Goal: Communication & Community: Participate in discussion

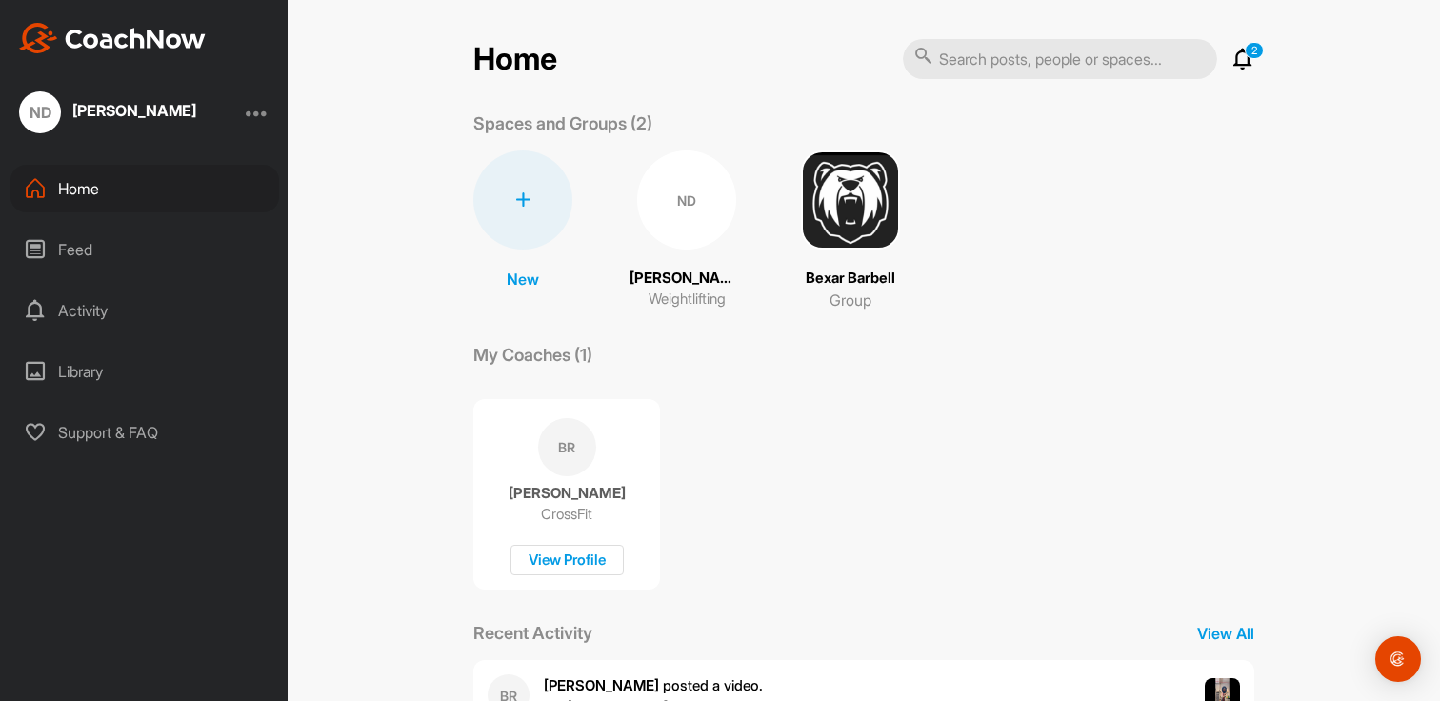
click at [1258, 57] on p "2" at bounding box center [1254, 50] width 19 height 17
click at [1240, 59] on icon at bounding box center [1243, 59] width 23 height 23
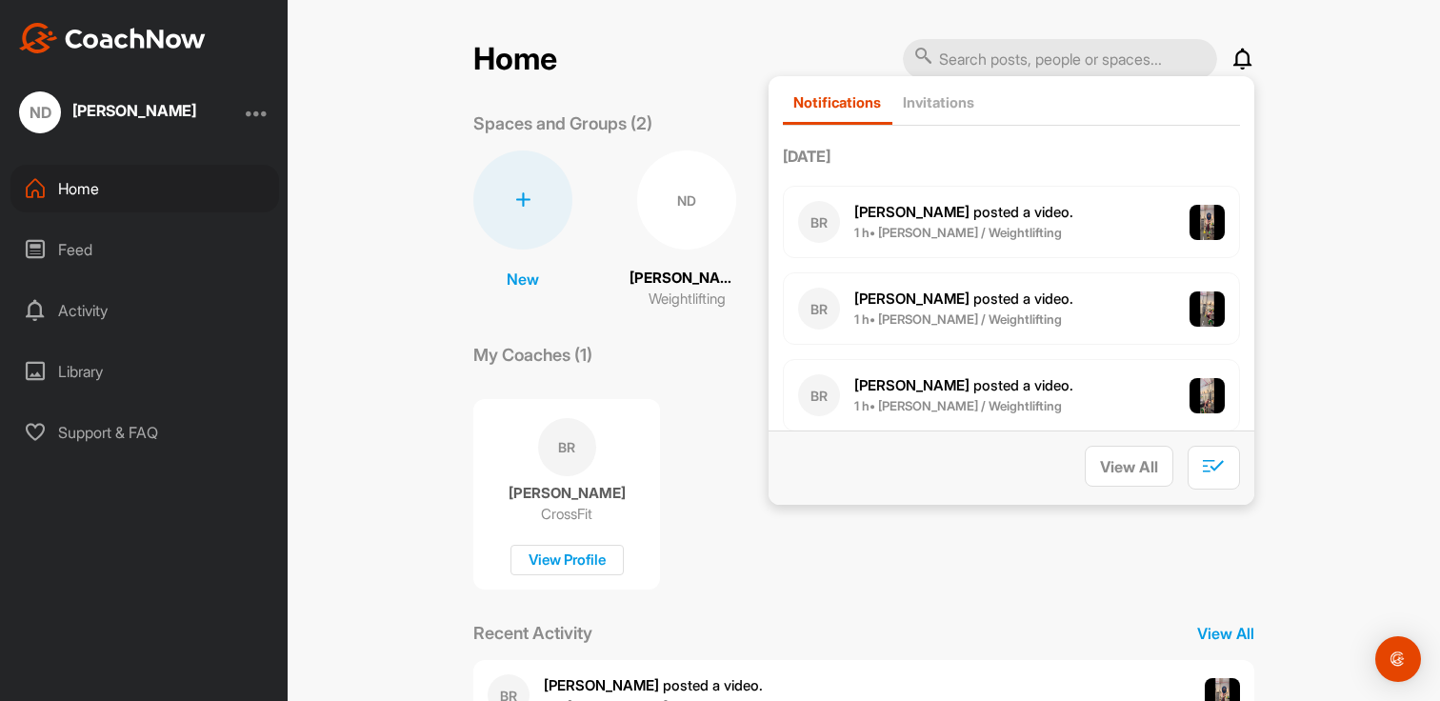
click at [979, 311] on span "1 h • [PERSON_NAME] / Weightlifting" at bounding box center [964, 320] width 219 height 19
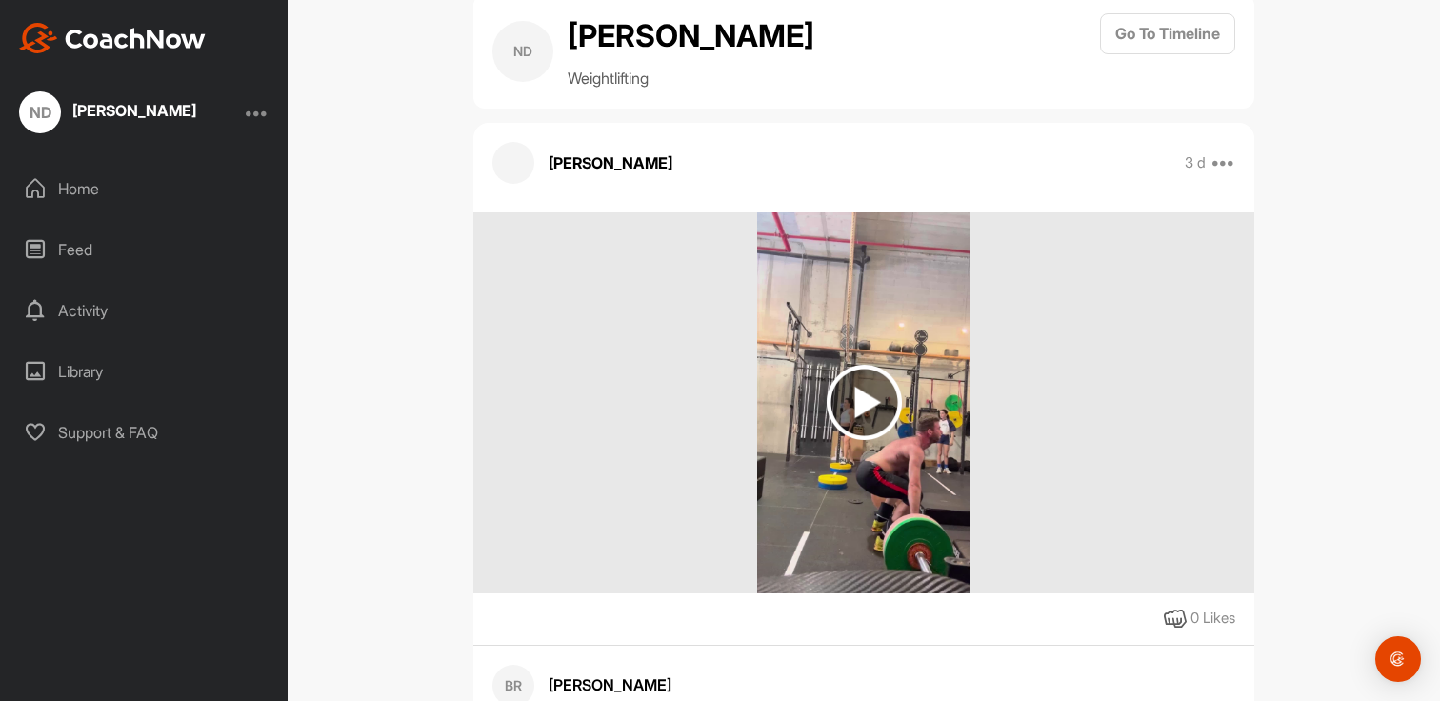
scroll to position [51, 0]
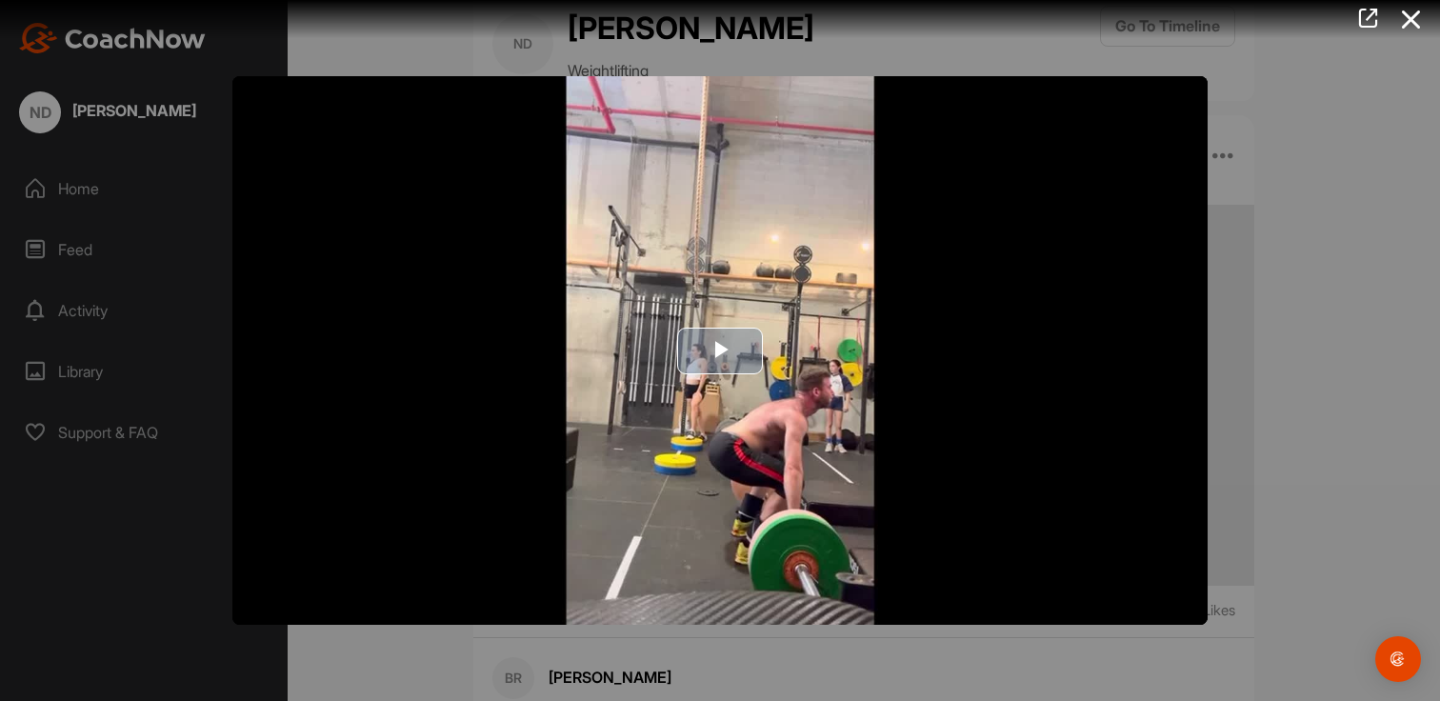
click at [720, 351] on span "Video Player" at bounding box center [720, 351] width 0 height 0
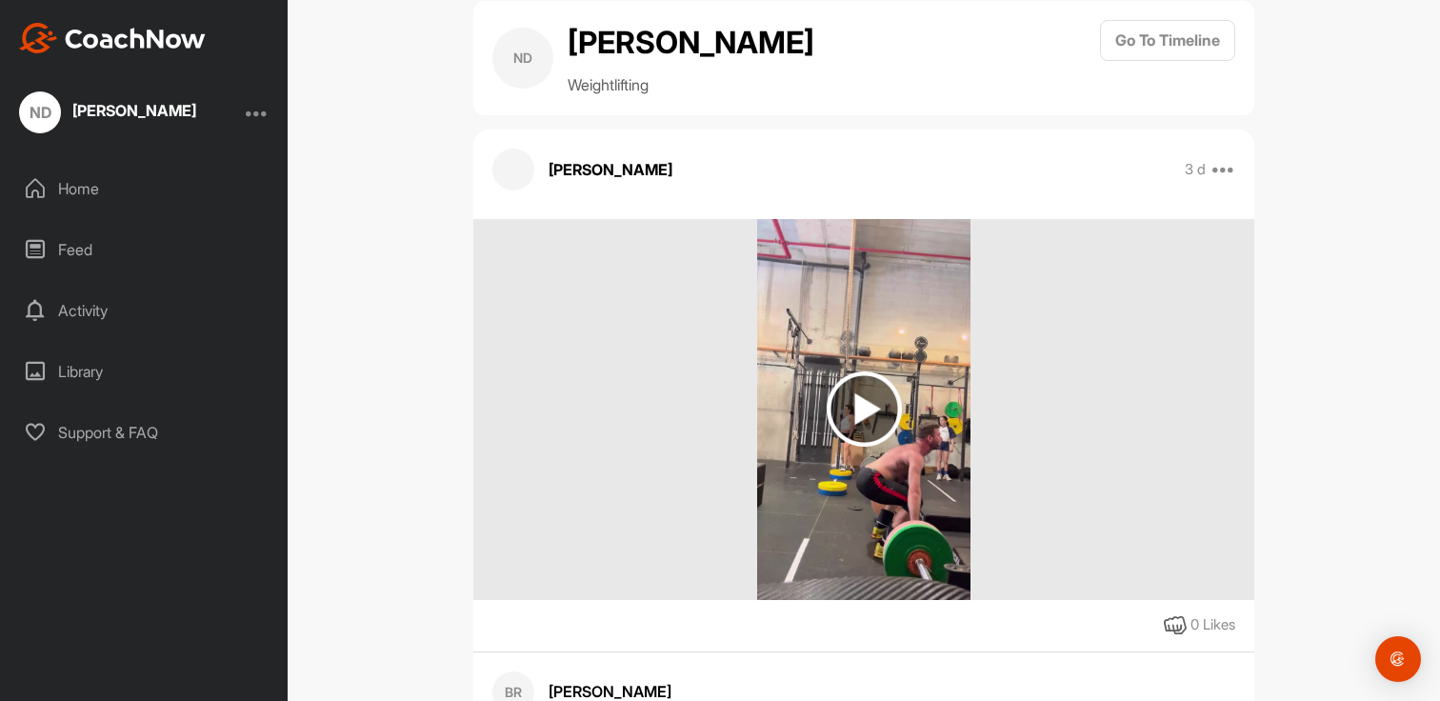
scroll to position [0, 0]
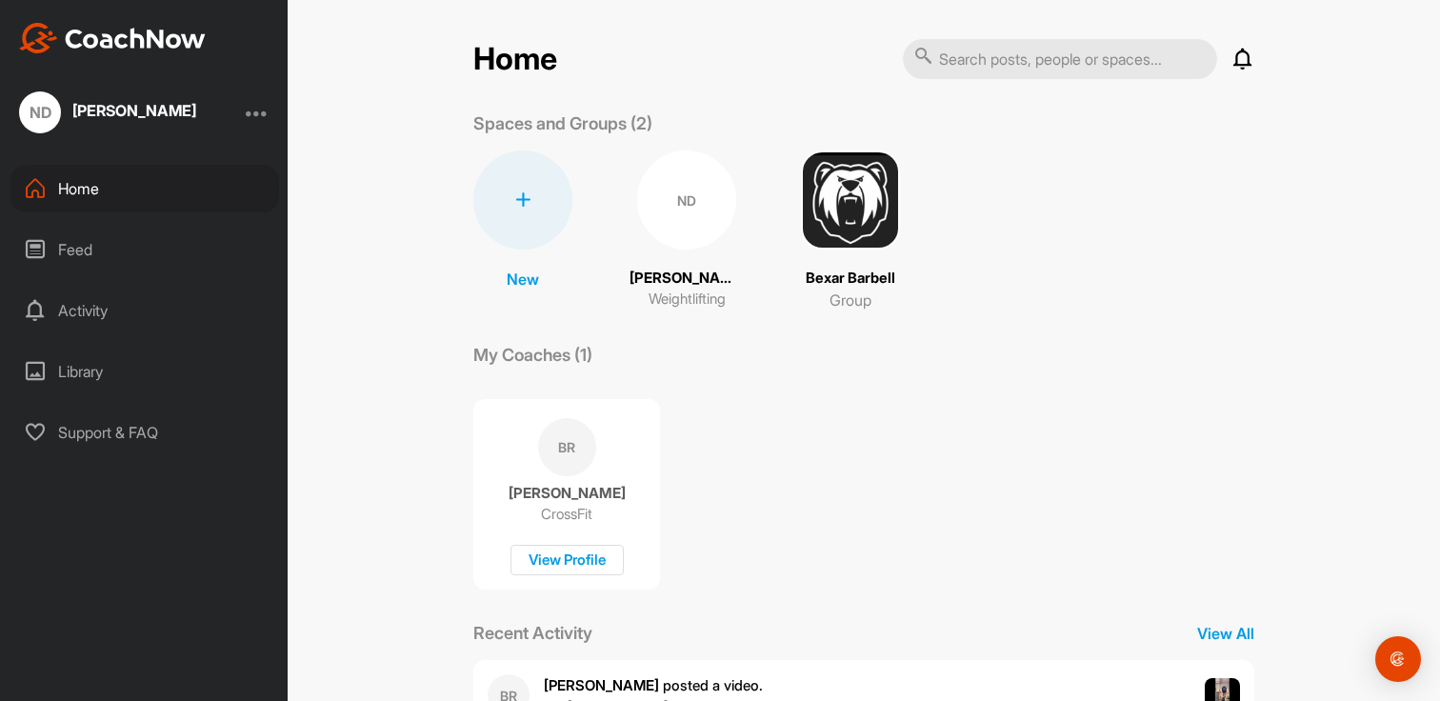
click at [561, 446] on div "BR" at bounding box center [567, 447] width 58 height 58
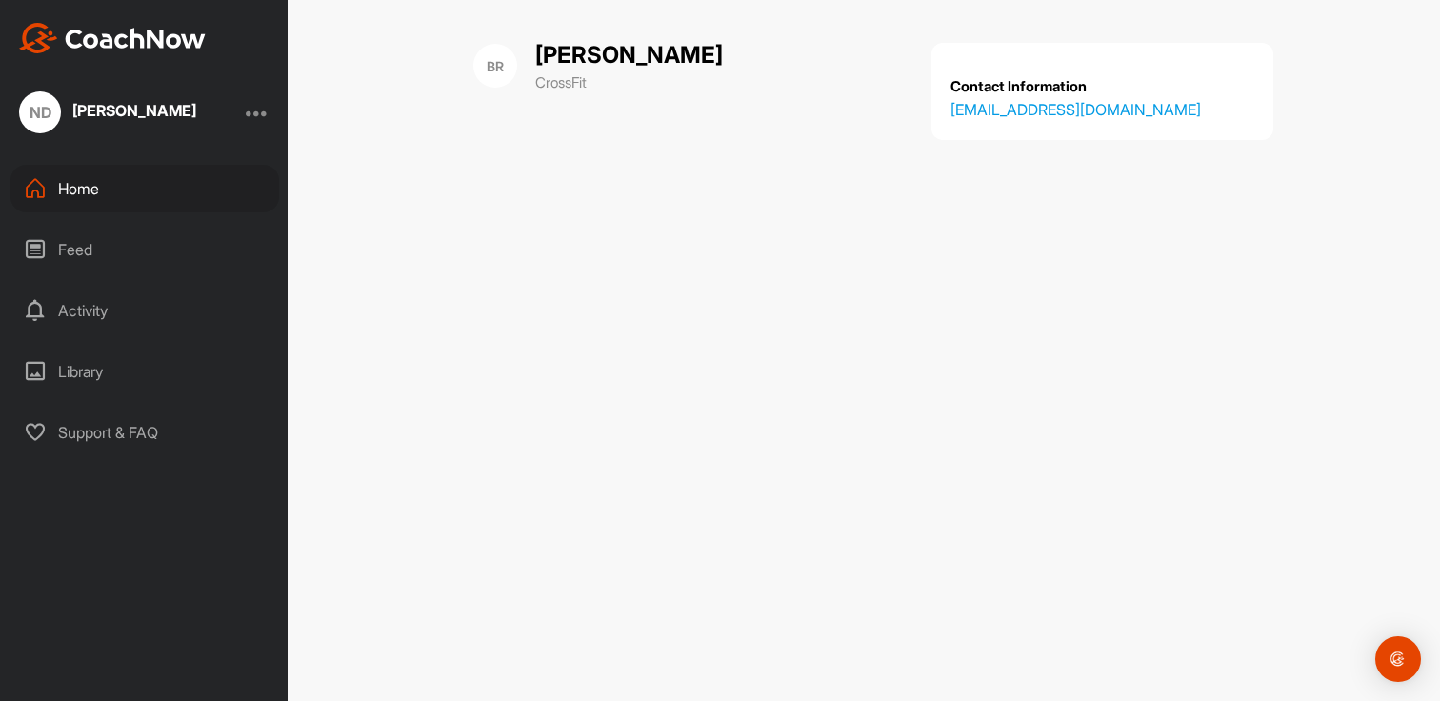
click at [158, 260] on div "Feed" at bounding box center [144, 250] width 269 height 48
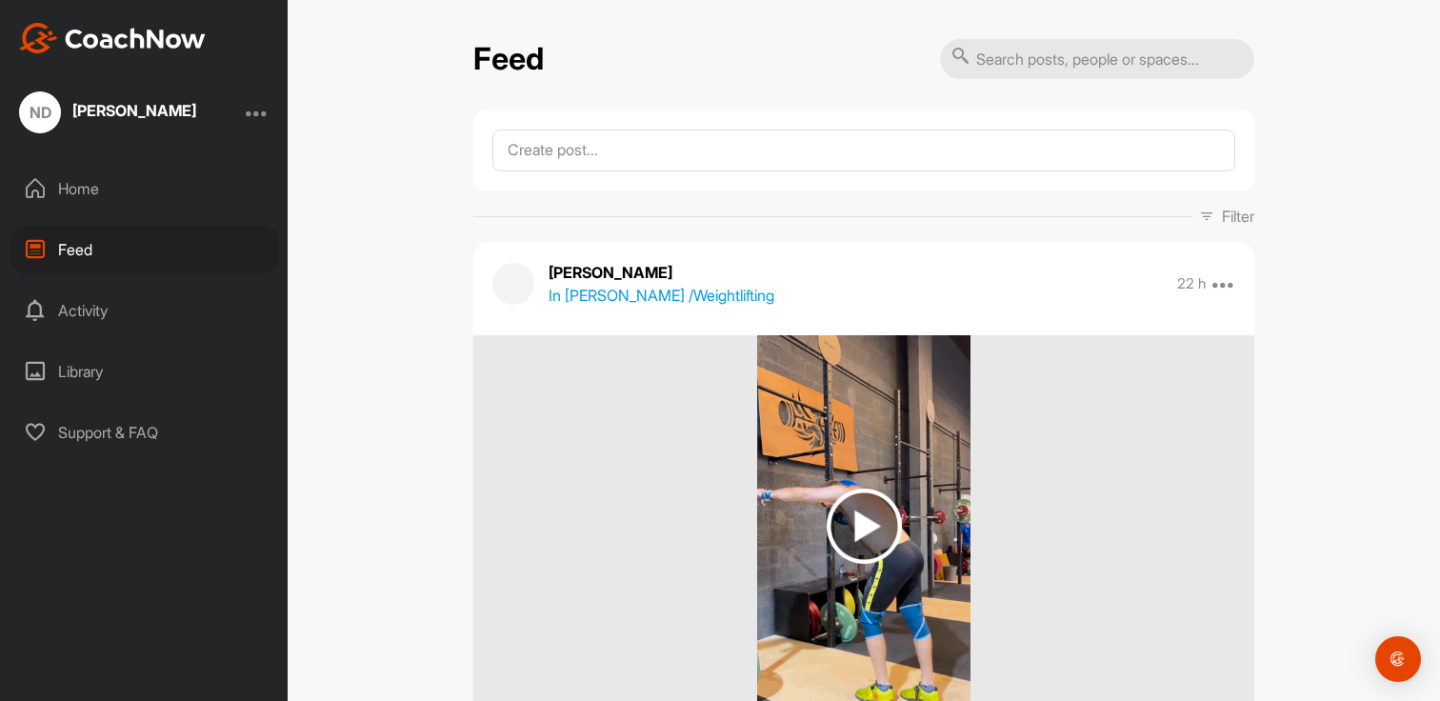
click at [121, 322] on div "Activity" at bounding box center [144, 311] width 269 height 48
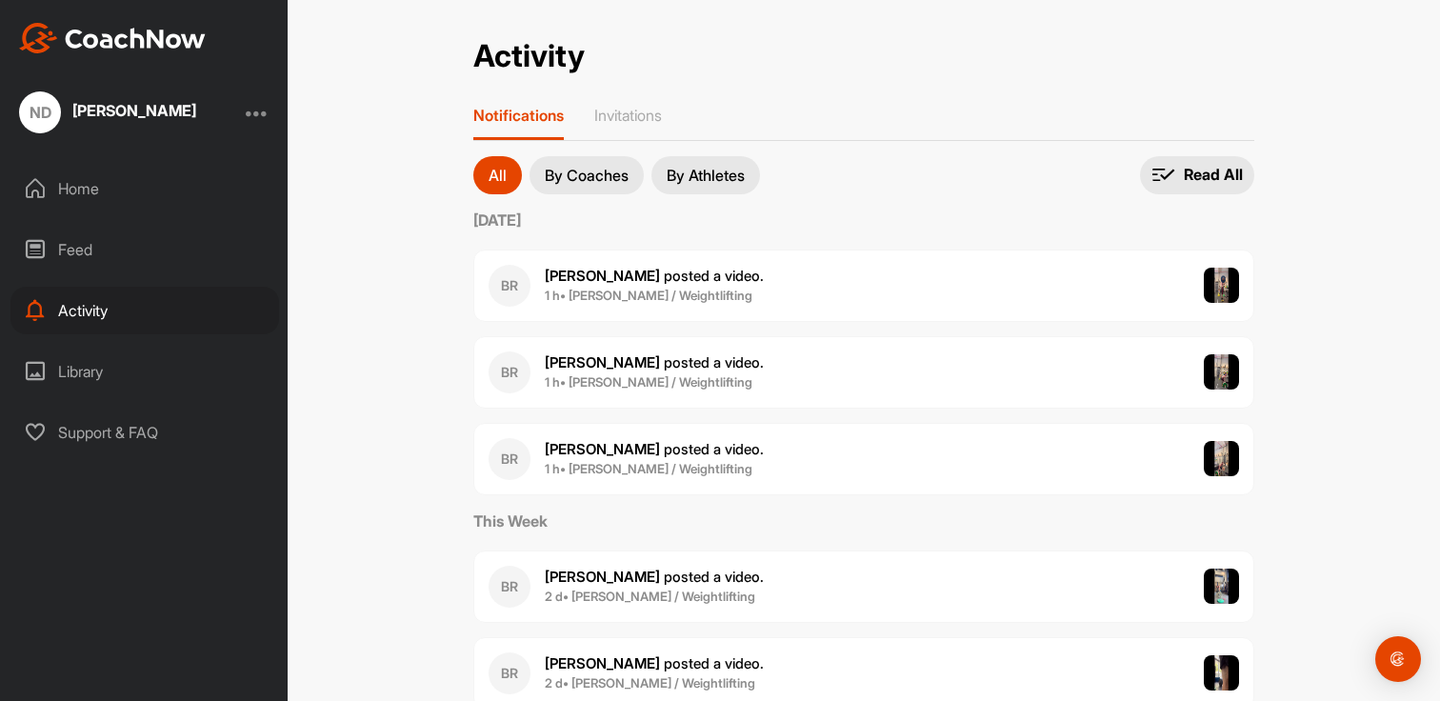
click at [753, 283] on div "BR [PERSON_NAME] posted a video . 1 h • [PERSON_NAME] / Weightlifting" at bounding box center [863, 286] width 781 height 72
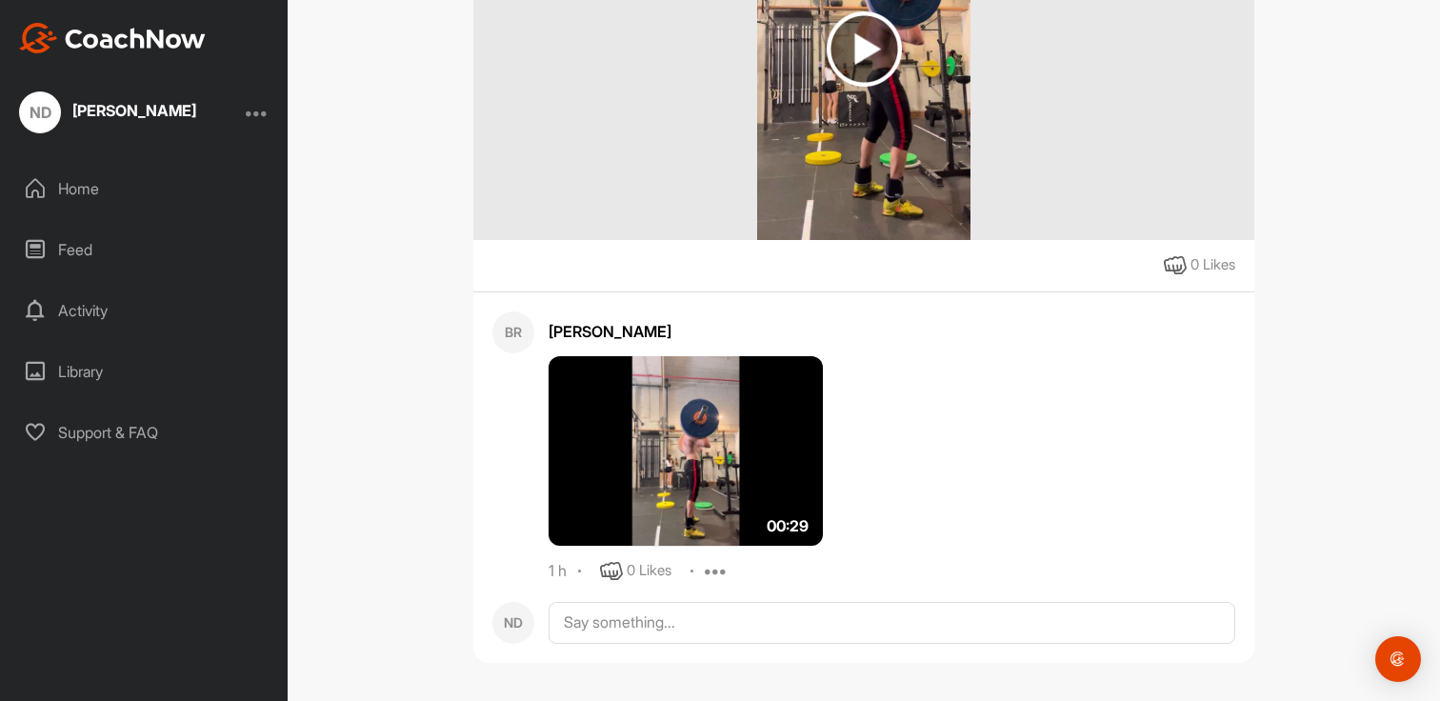
scroll to position [402, 0]
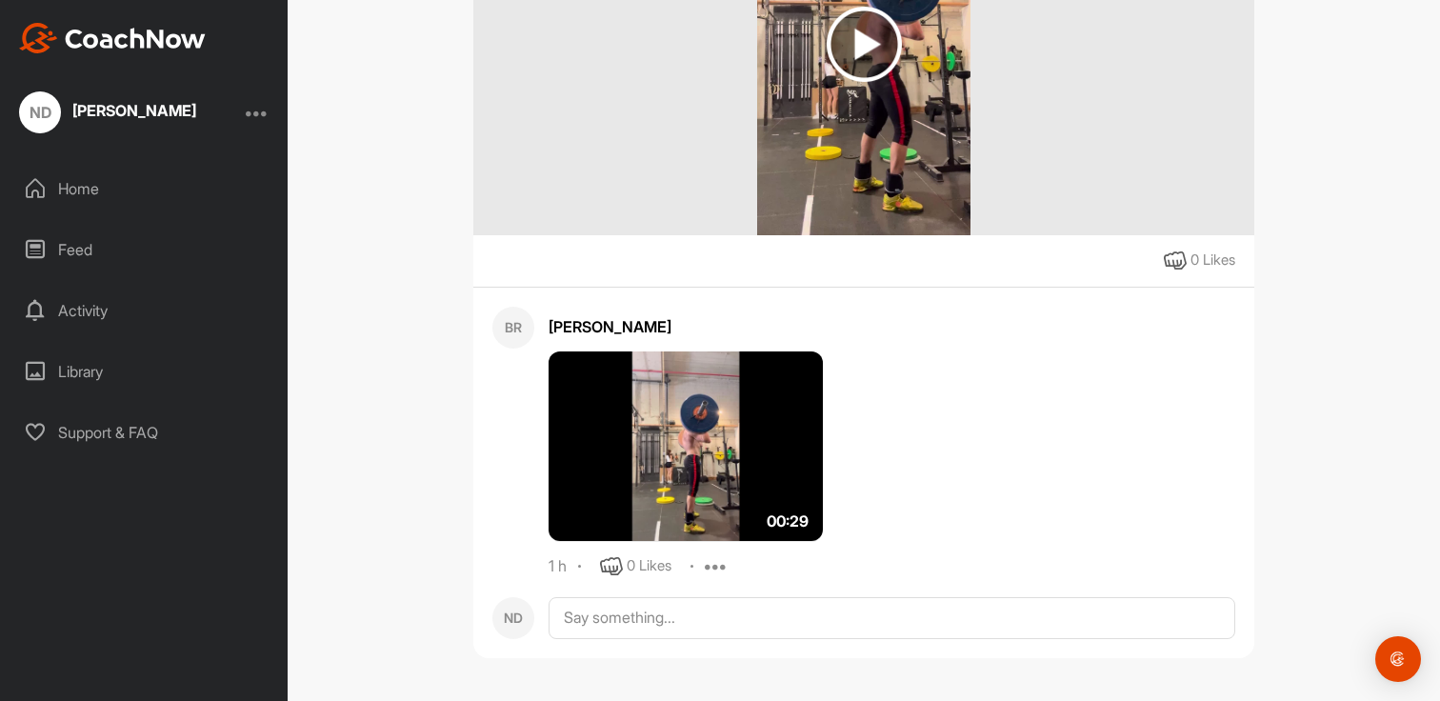
click at [649, 438] on img at bounding box center [686, 447] width 274 height 191
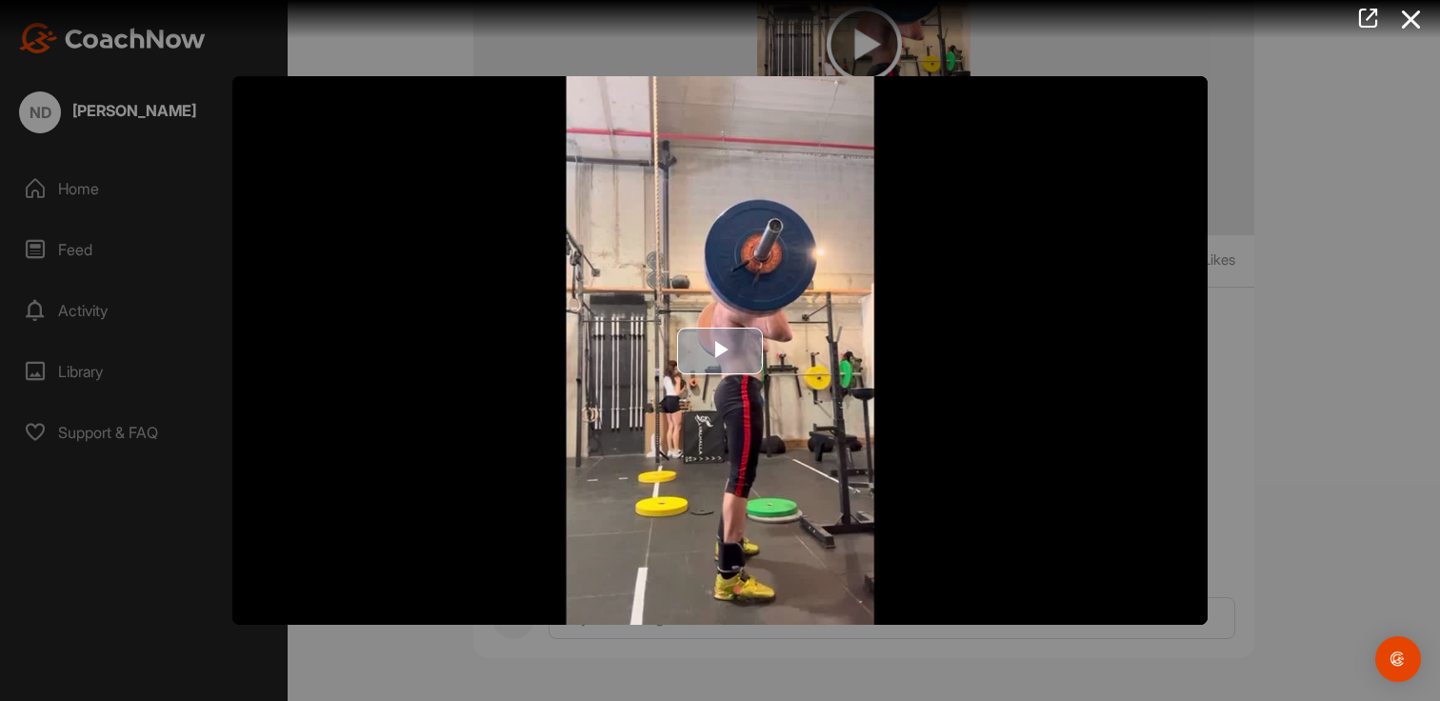
click at [658, 380] on img "Video Player" at bounding box center [720, 350] width 976 height 549
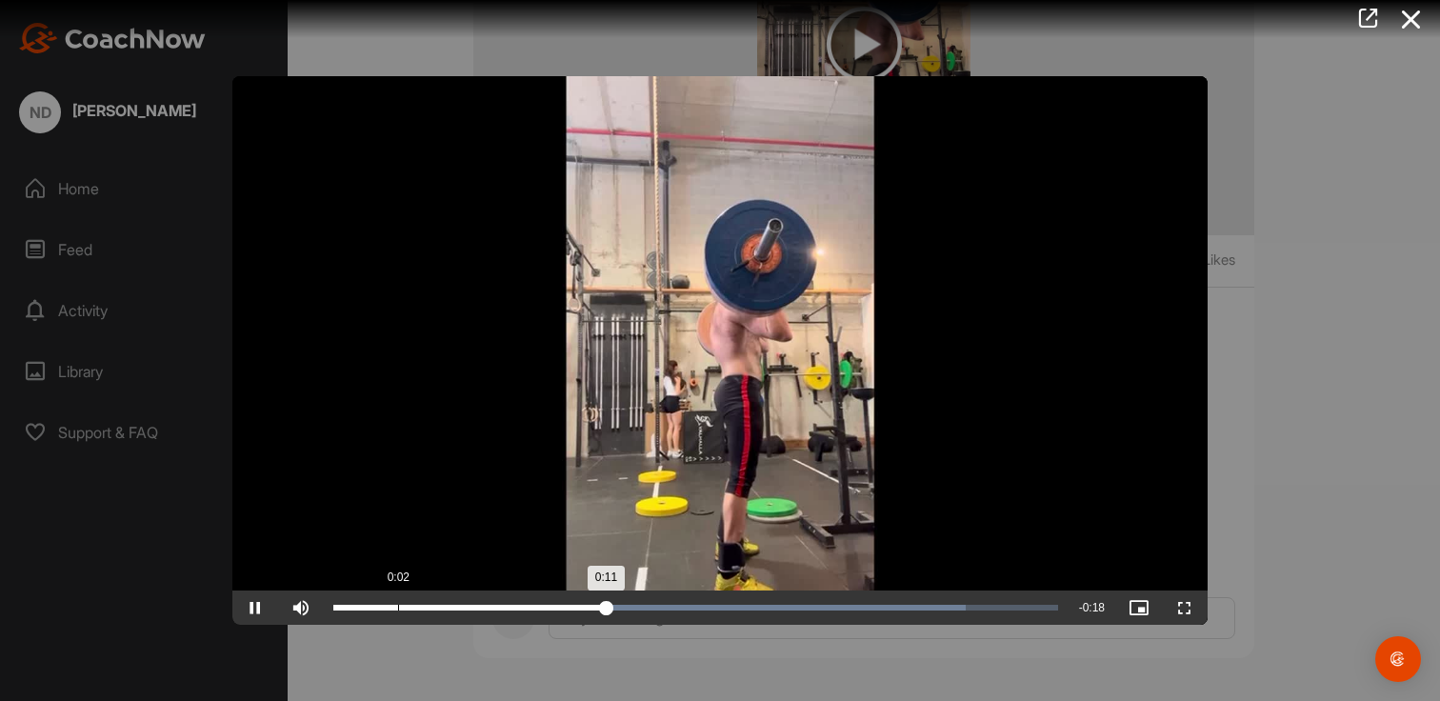
click at [396, 604] on div "Loaded : 87.24% 0:02 0:11" at bounding box center [696, 608] width 744 height 34
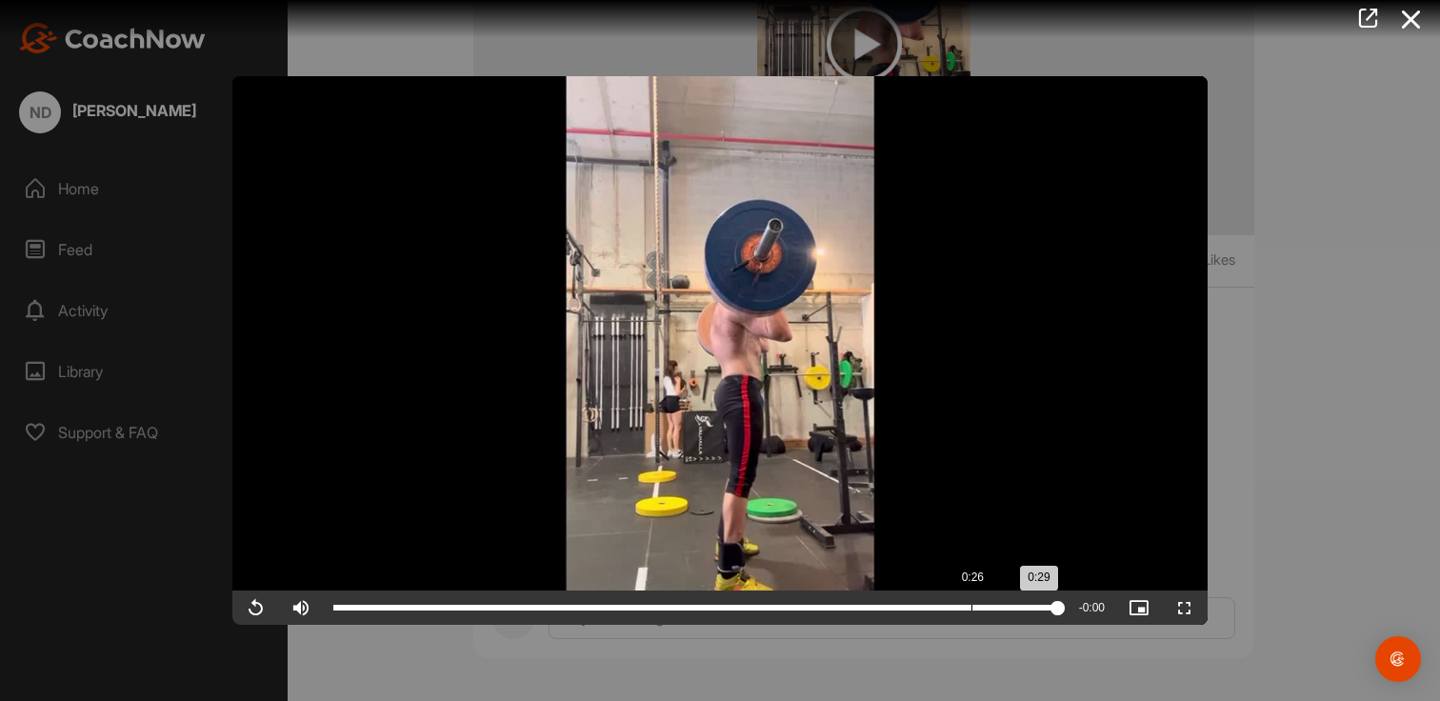
click at [968, 607] on div "0:29" at bounding box center [695, 608] width 725 height 6
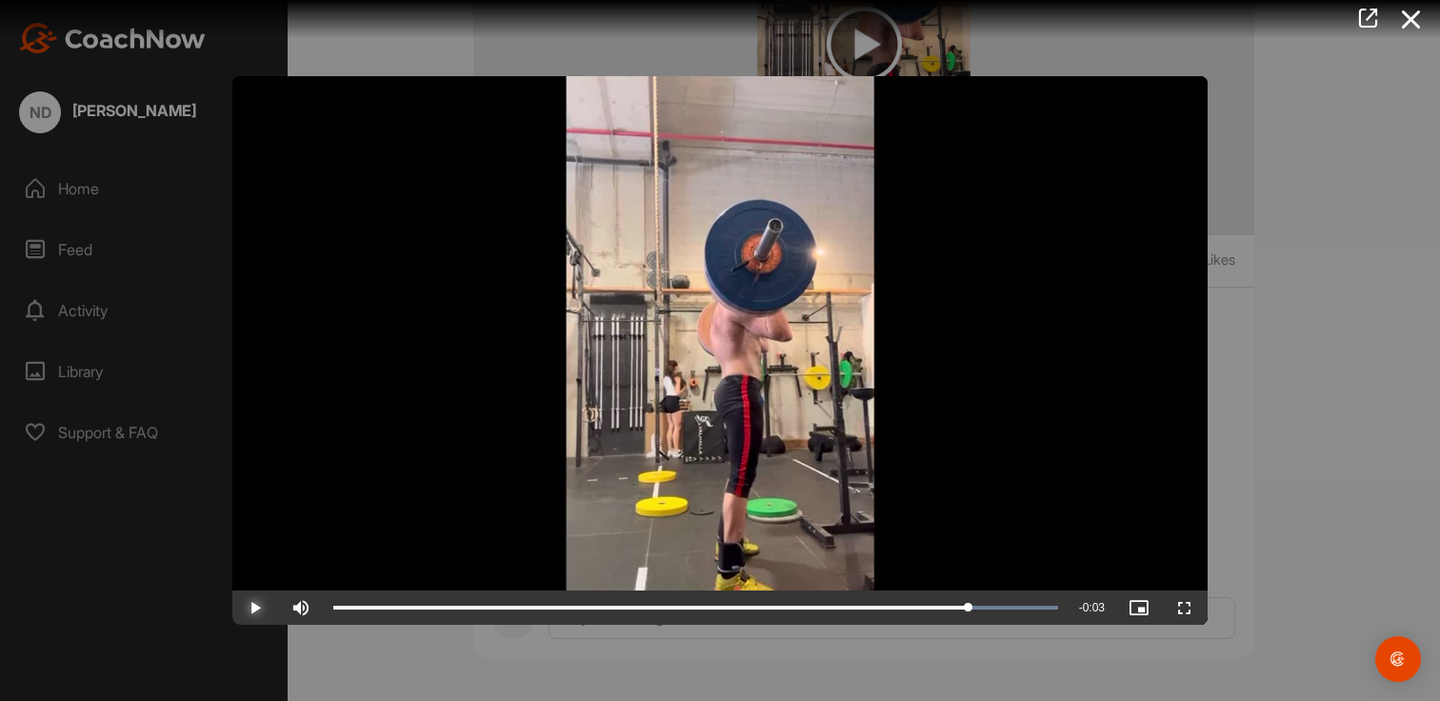
click at [266, 608] on span "Video Player" at bounding box center [255, 608] width 46 height 0
click at [899, 599] on div "Loaded : 100.00% 0:23 0:27" at bounding box center [696, 608] width 744 height 34
click at [1414, 16] on icon at bounding box center [1412, 19] width 44 height 35
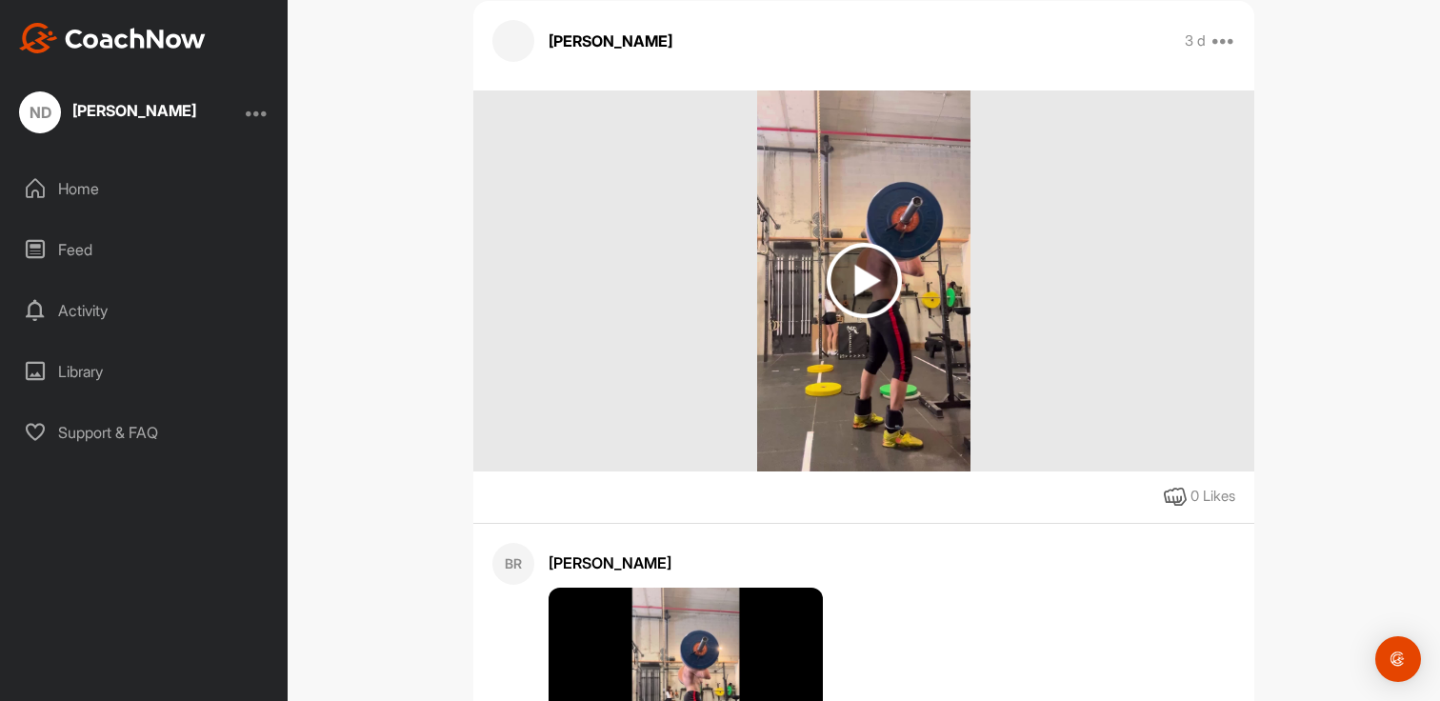
scroll to position [0, 0]
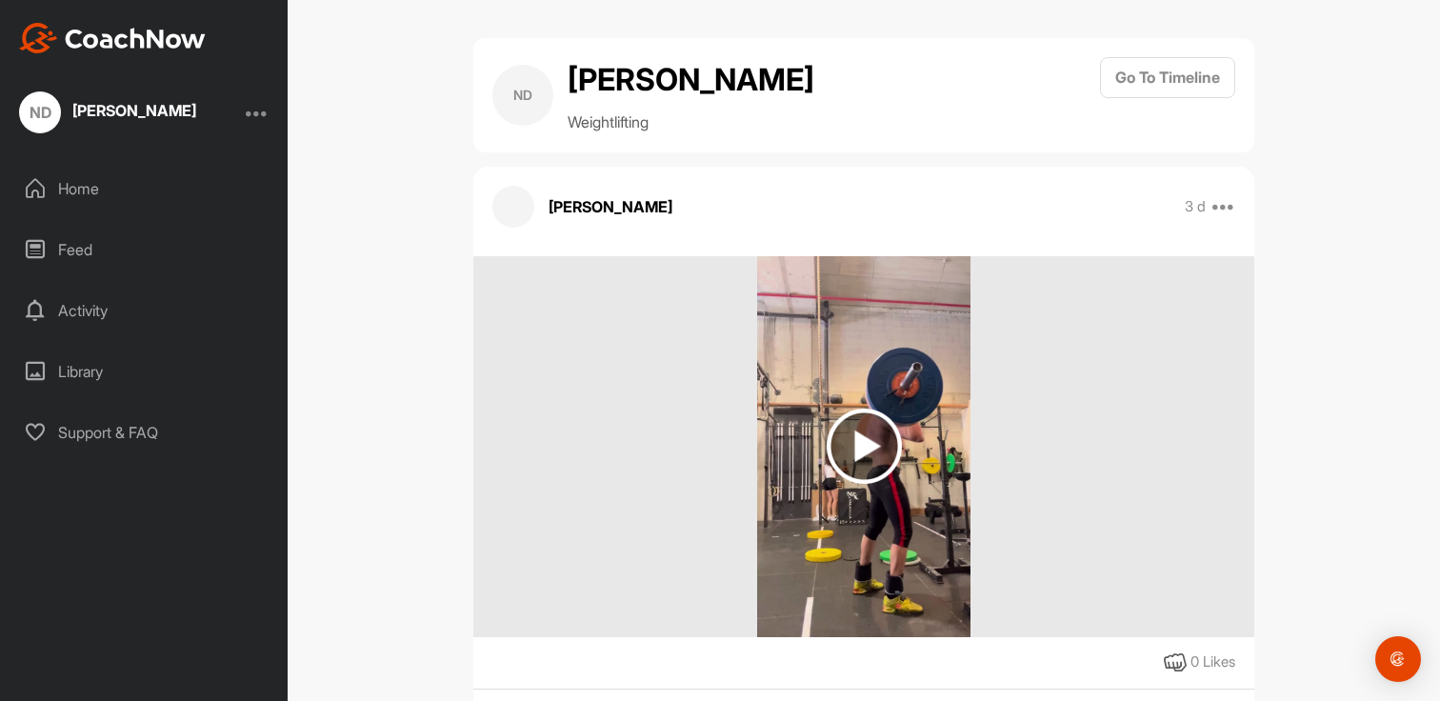
click at [133, 313] on div "Activity" at bounding box center [144, 311] width 269 height 48
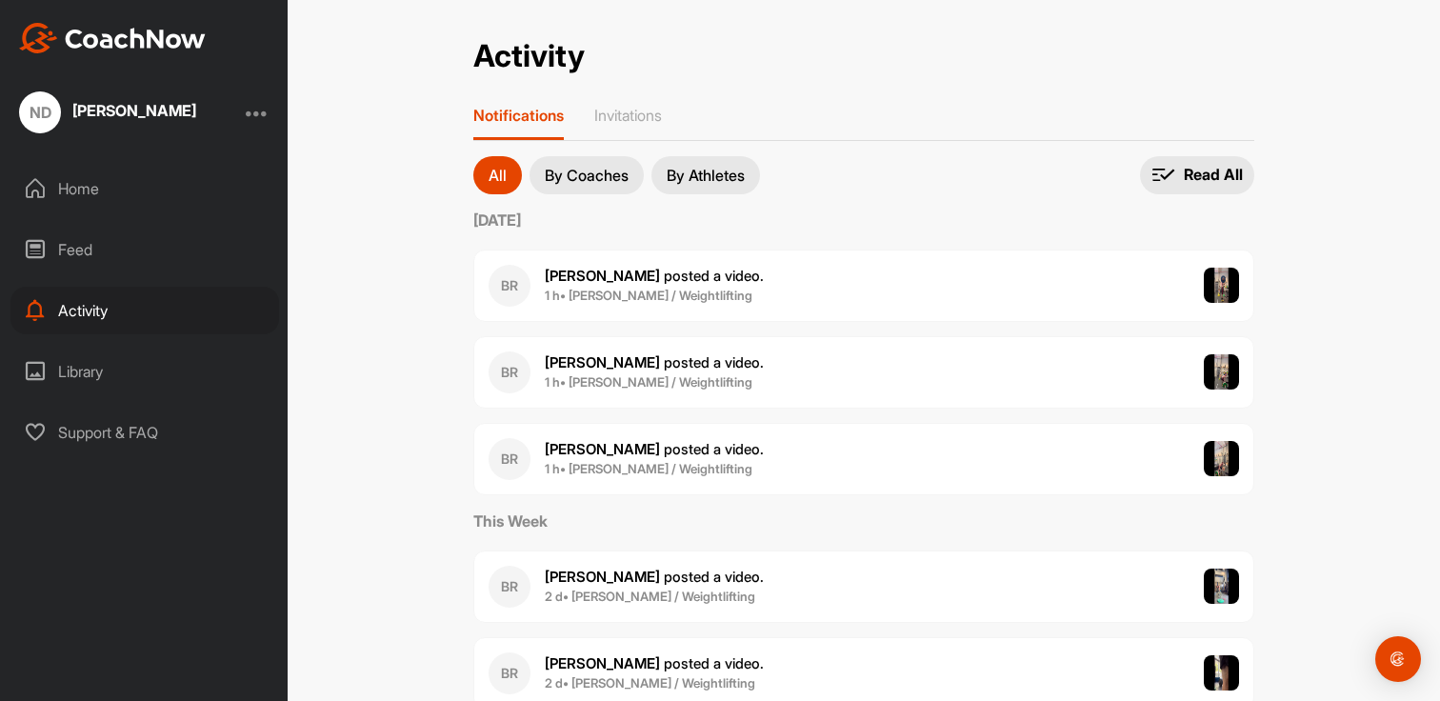
click at [773, 478] on div "BR [PERSON_NAME] posted a video . 1 h • [PERSON_NAME] / Weightlifting" at bounding box center [863, 459] width 781 height 72
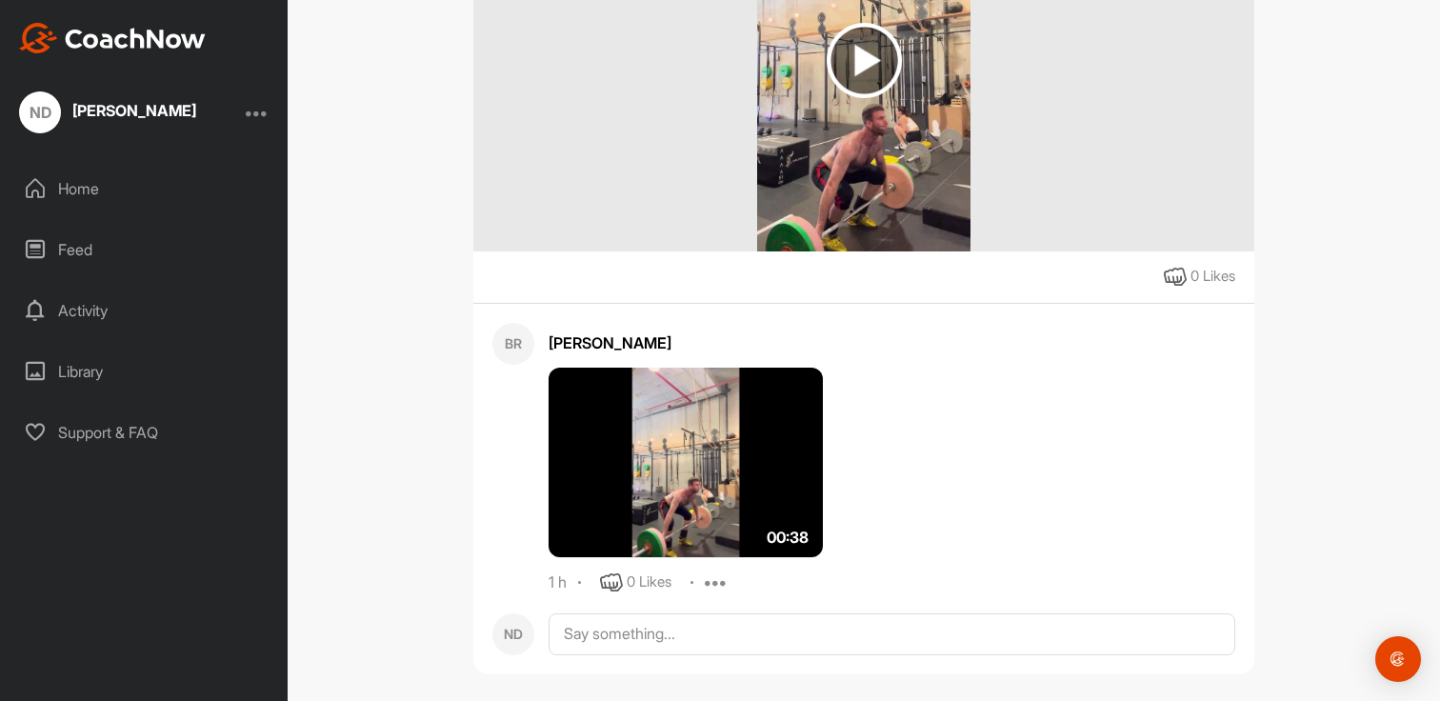
scroll to position [402, 0]
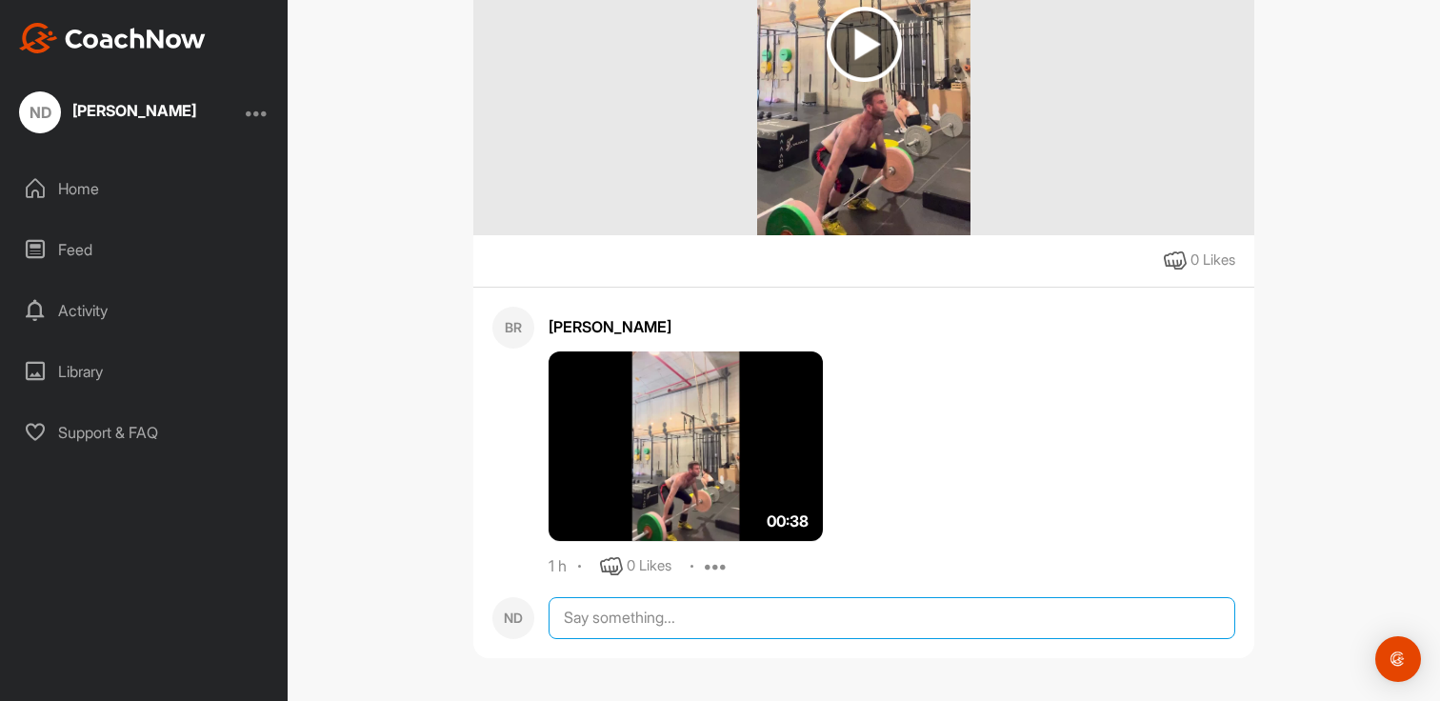
click at [684, 622] on textarea at bounding box center [892, 618] width 687 height 42
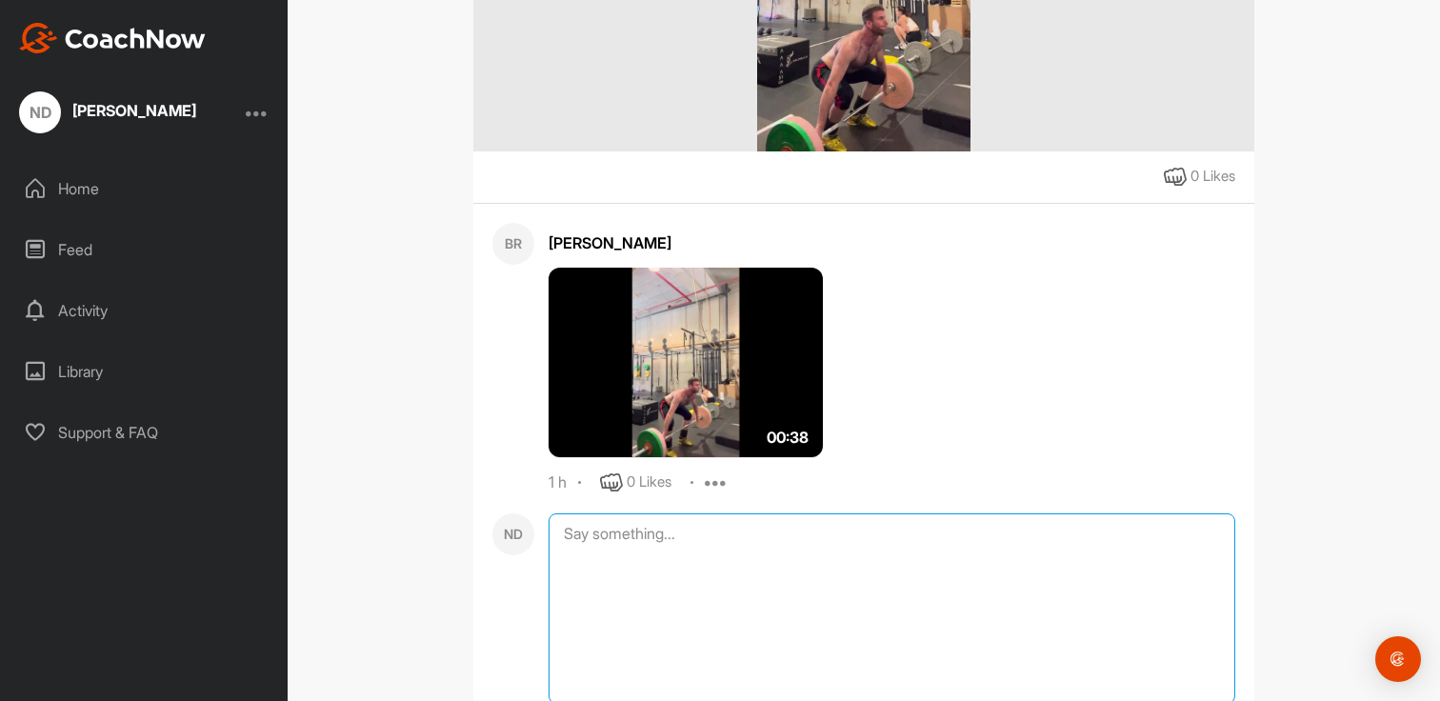
scroll to position [511, 0]
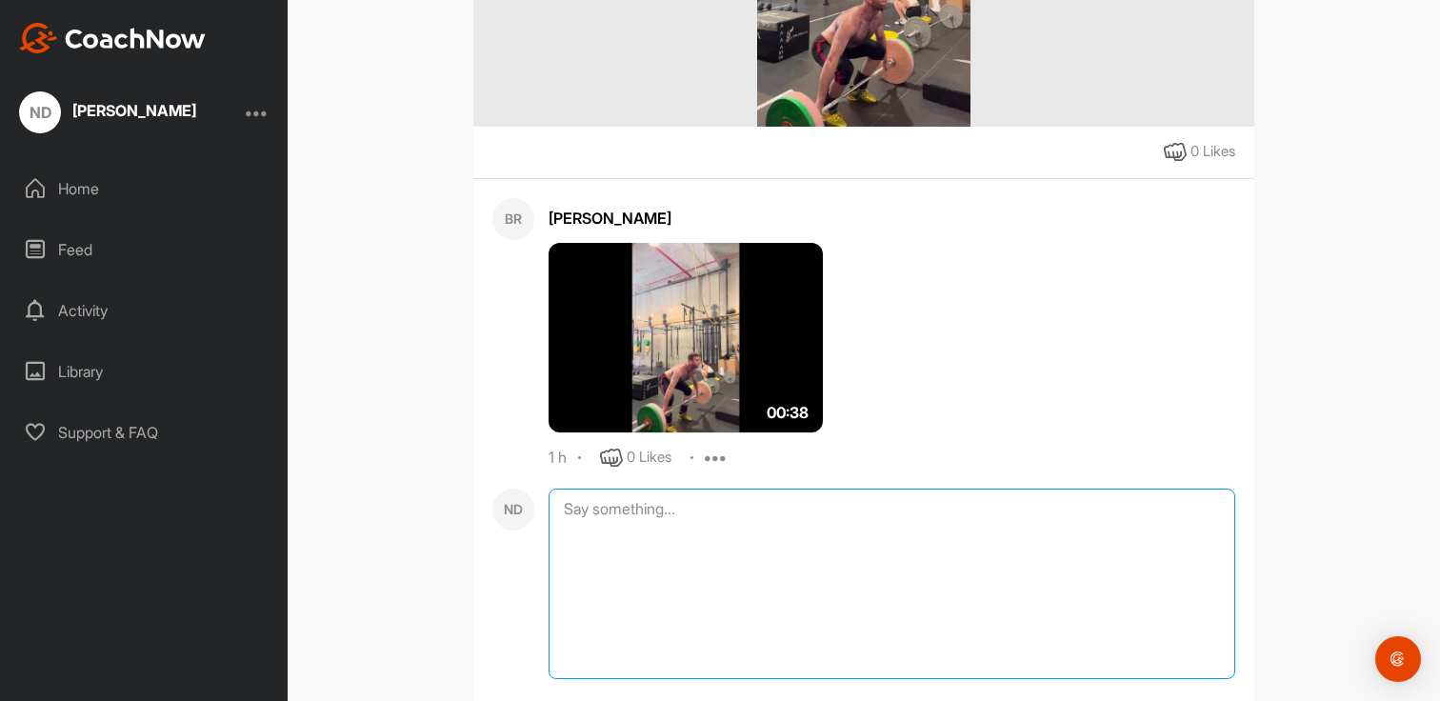
type textarea "I"
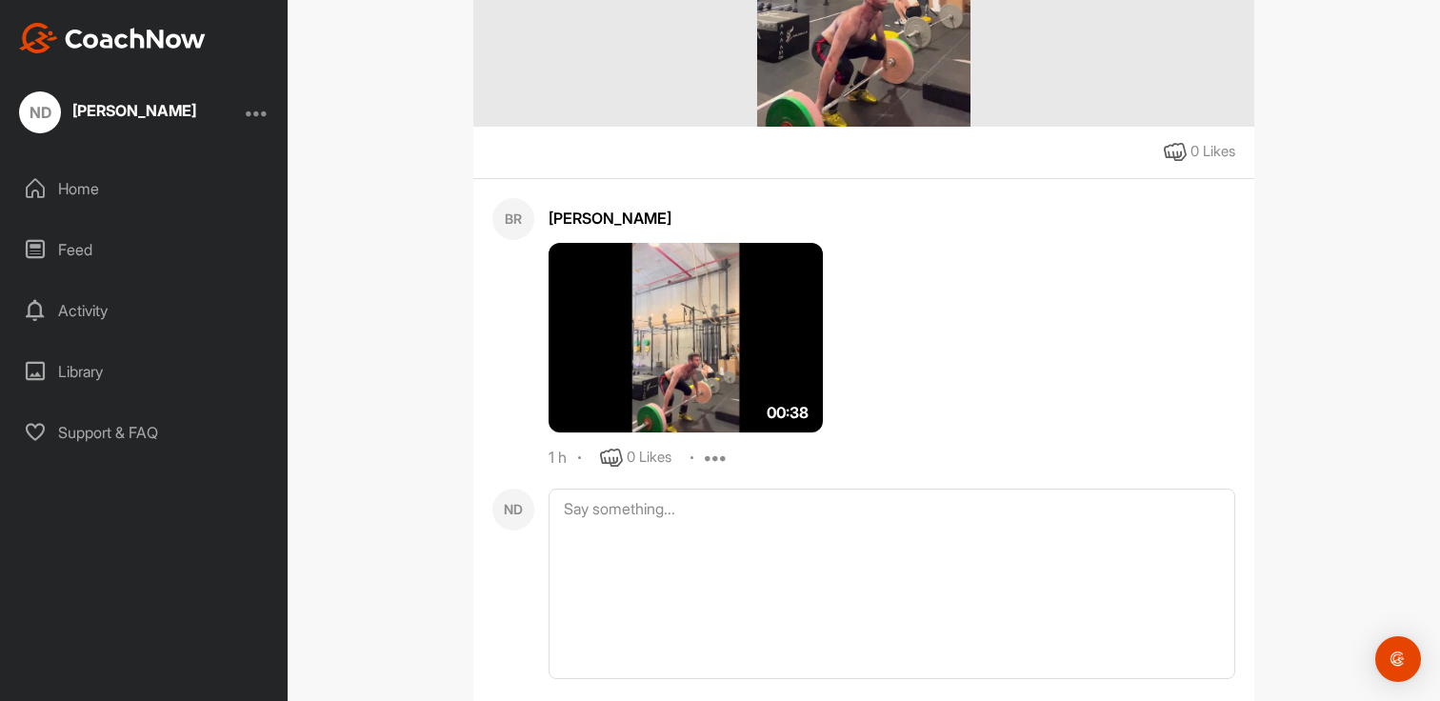
click at [131, 317] on div "Activity" at bounding box center [144, 311] width 269 height 48
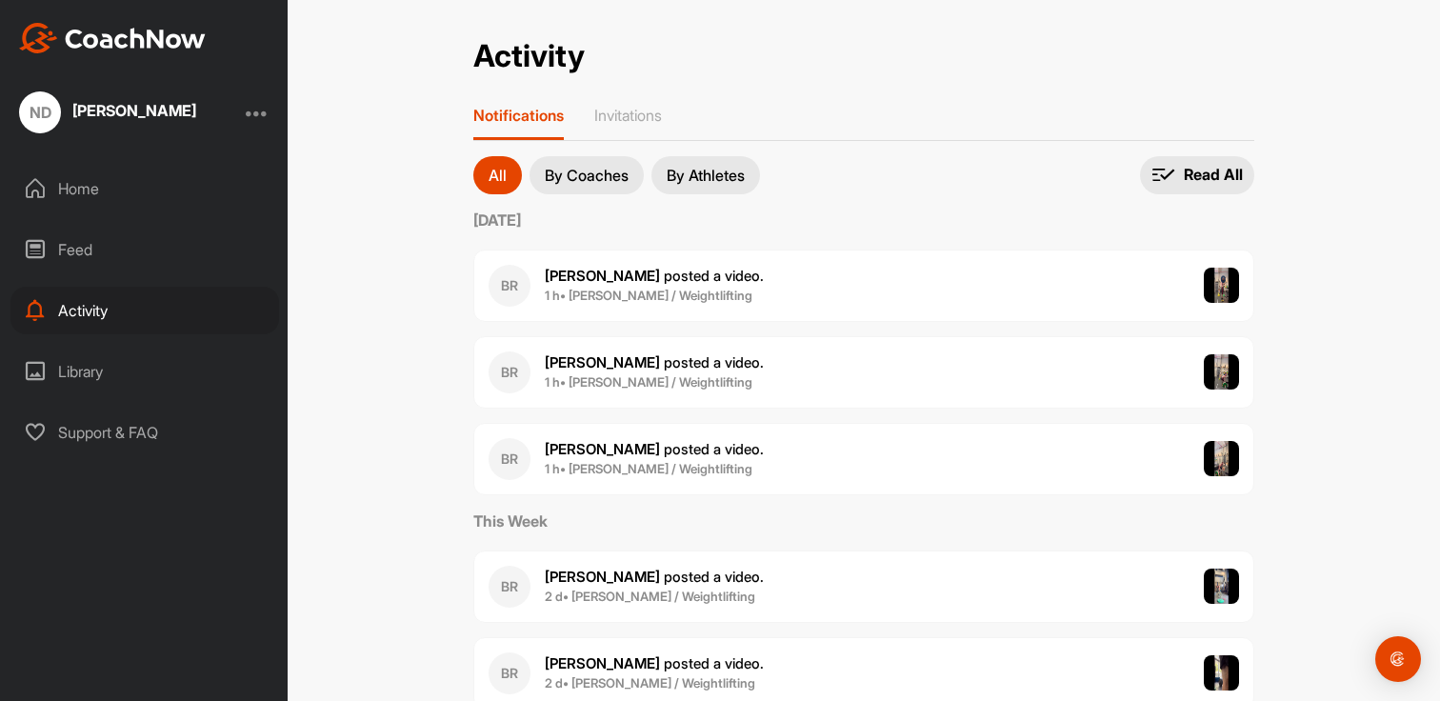
click at [585, 363] on b "[PERSON_NAME]" at bounding box center [602, 362] width 115 height 18
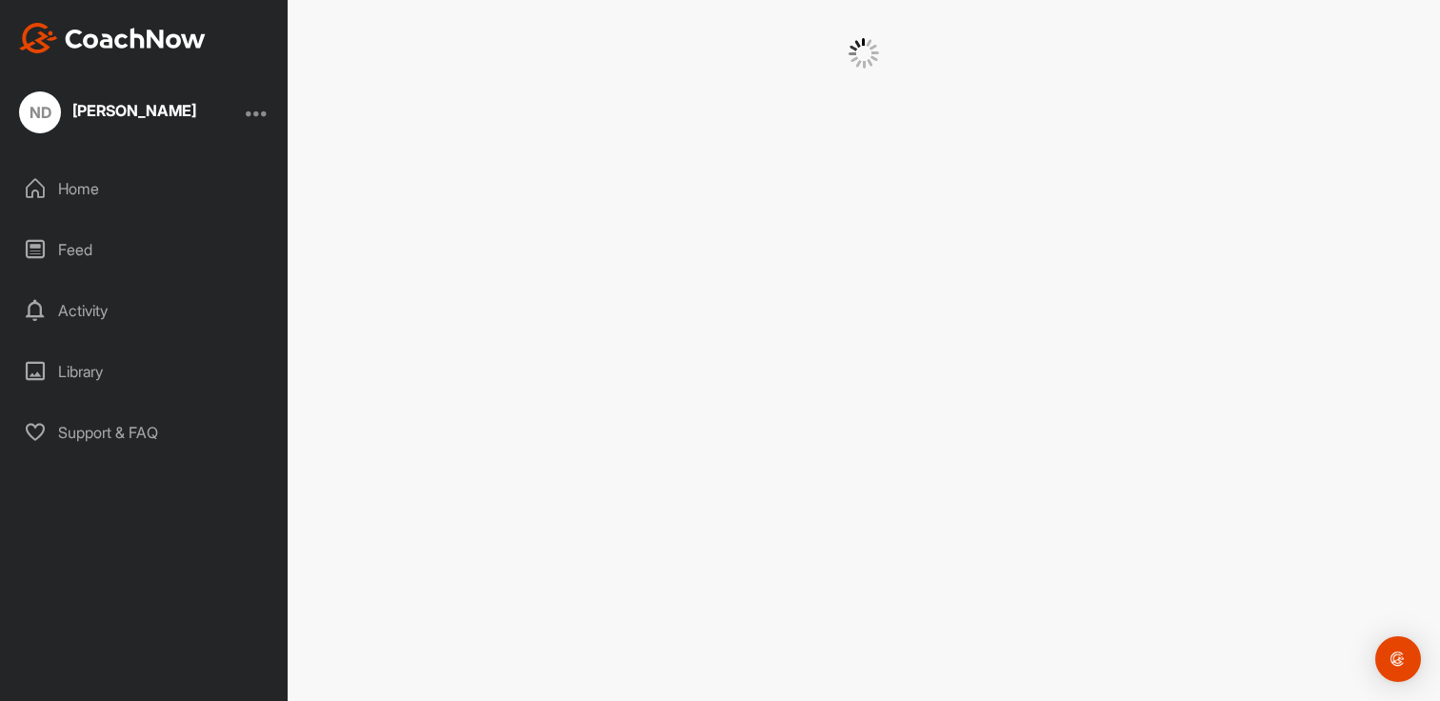
scroll to position [402, 0]
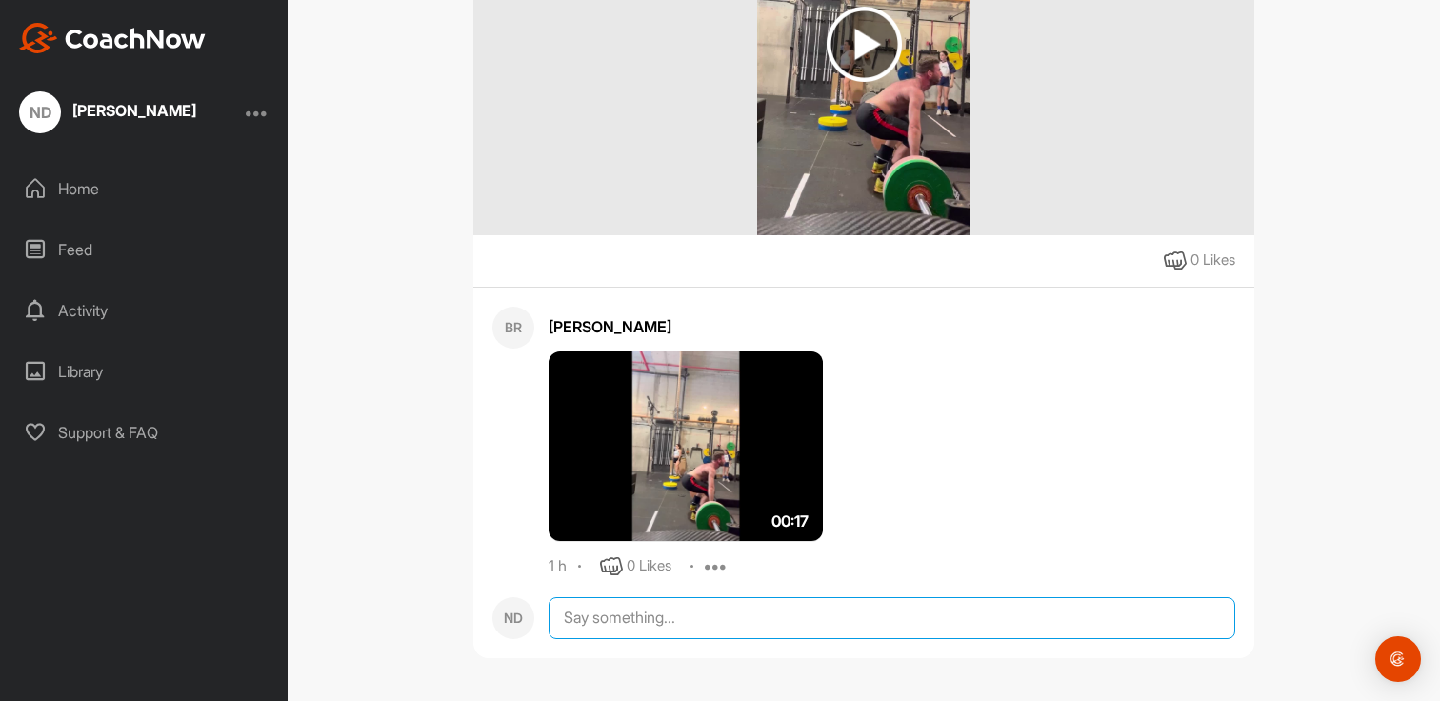
click at [587, 629] on textarea at bounding box center [892, 618] width 687 height 42
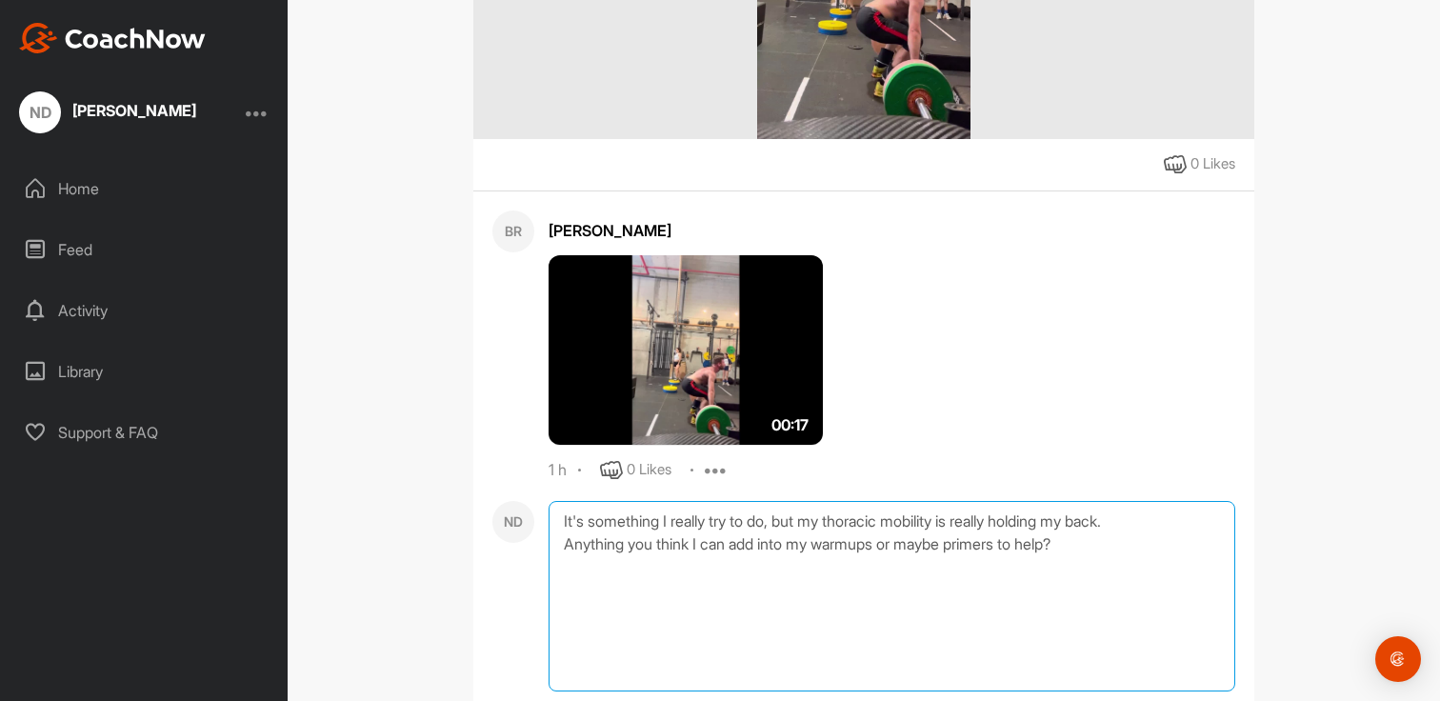
scroll to position [554, 0]
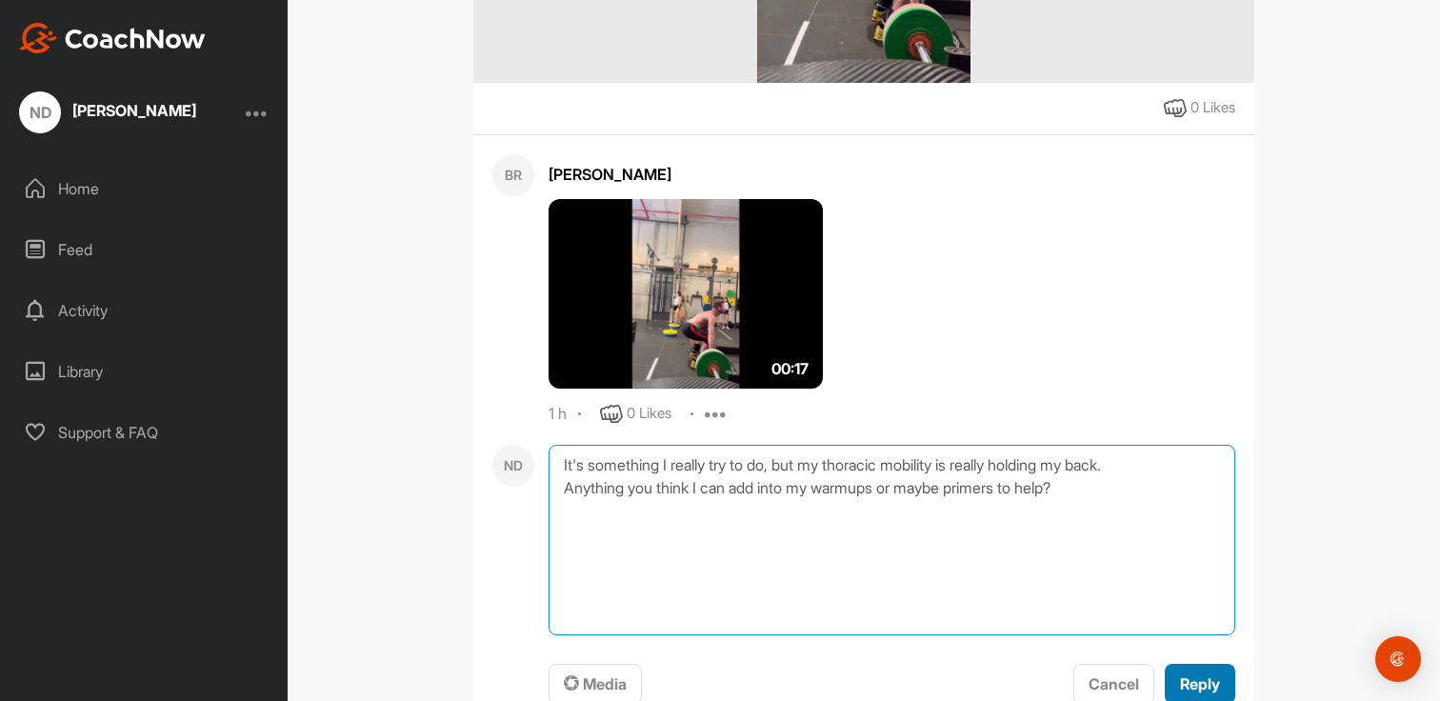
type textarea "It's something I really try to do, but my thoracic mobility is really holding m…"
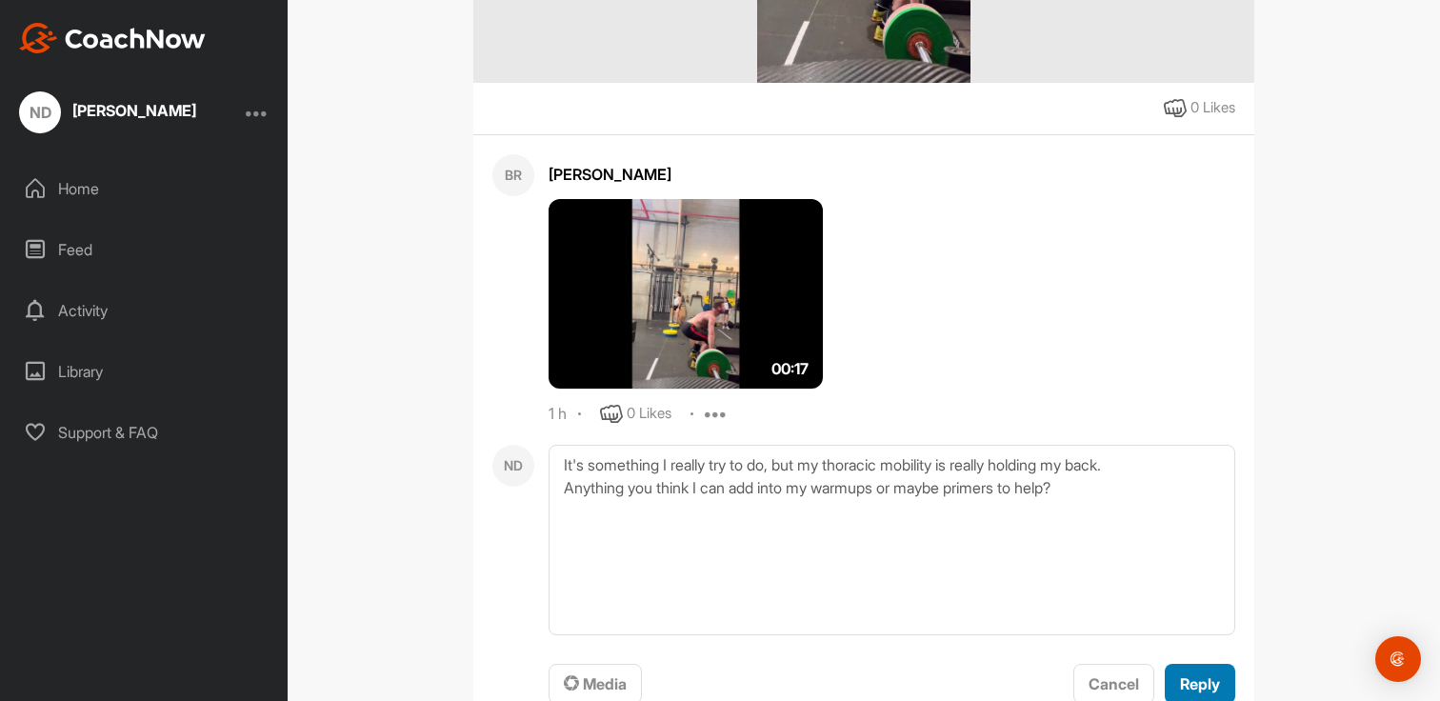
click at [1190, 674] on span "Reply" at bounding box center [1200, 683] width 40 height 19
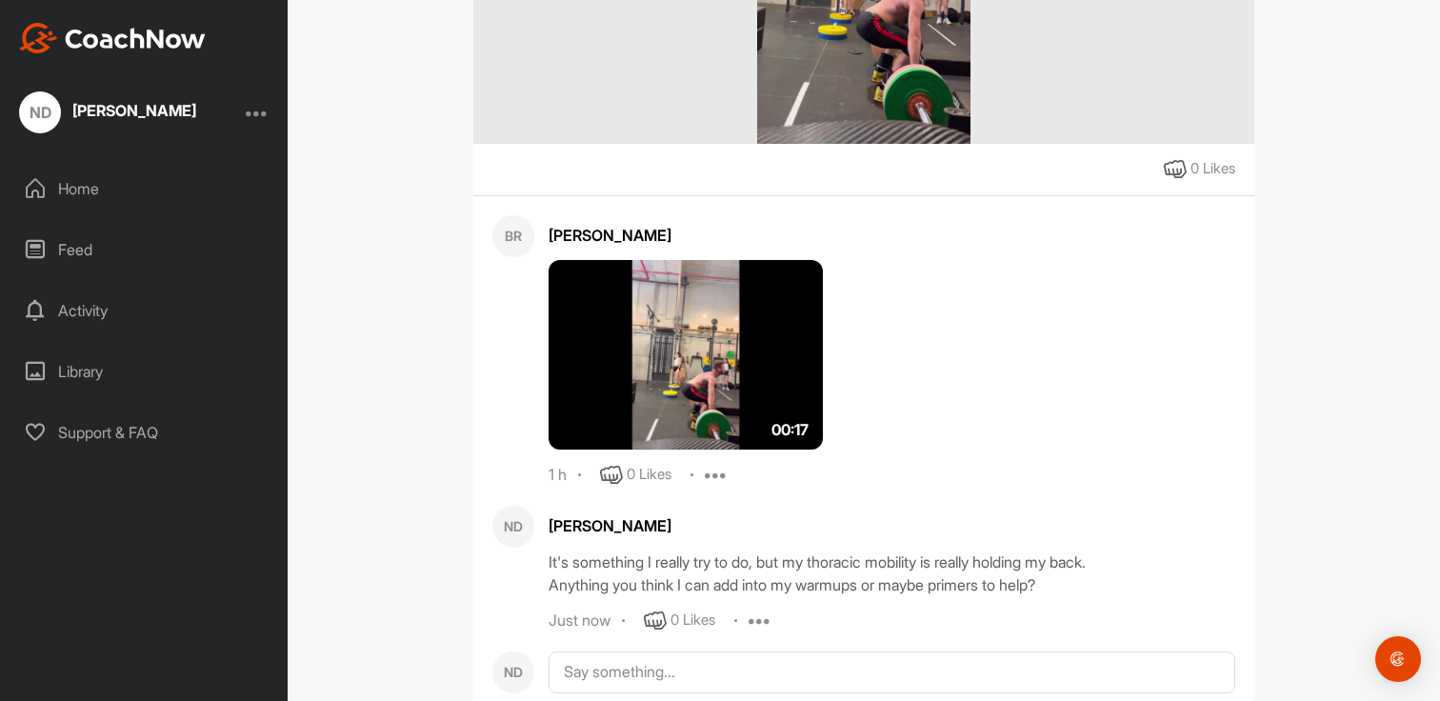
scroll to position [493, 0]
click at [108, 318] on div "Activity" at bounding box center [144, 311] width 269 height 48
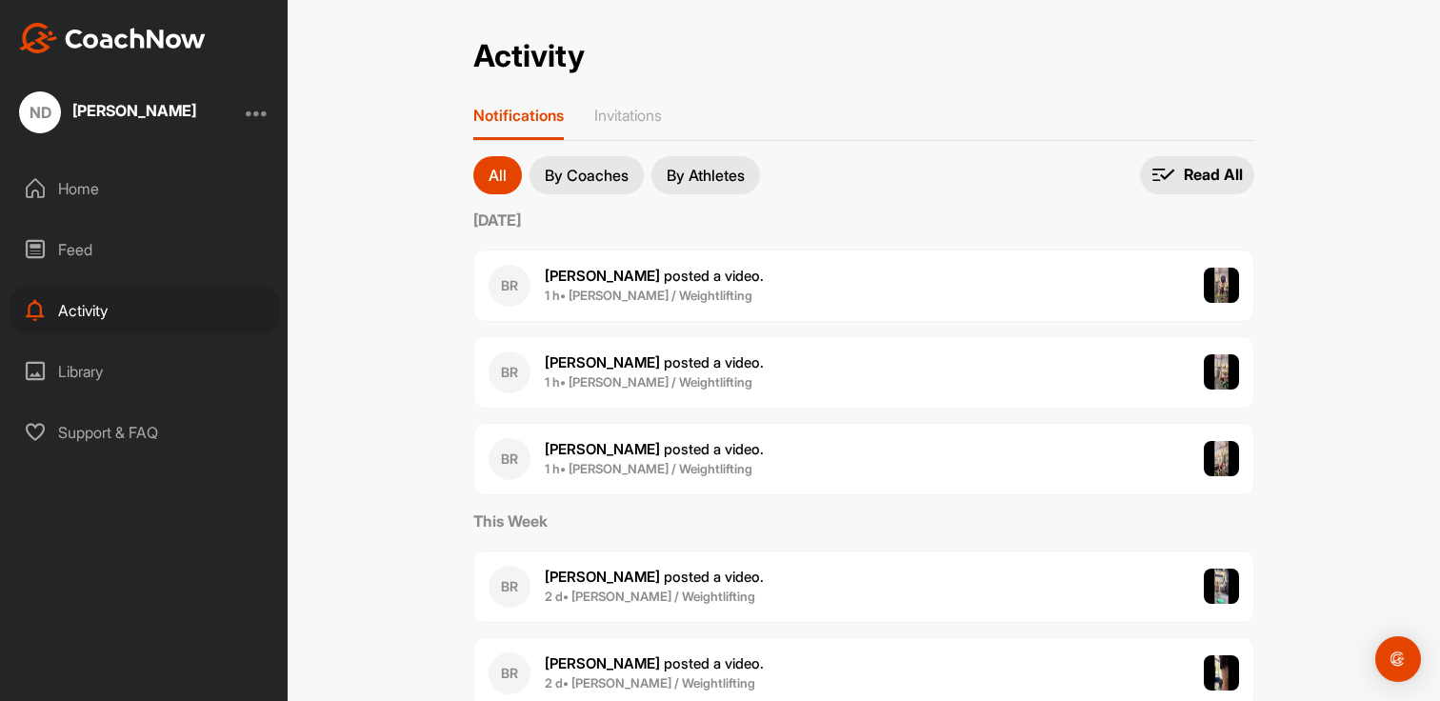
click at [735, 288] on div "BR [PERSON_NAME] posted a video . 1 h • [PERSON_NAME] / Weightlifting" at bounding box center [863, 286] width 781 height 72
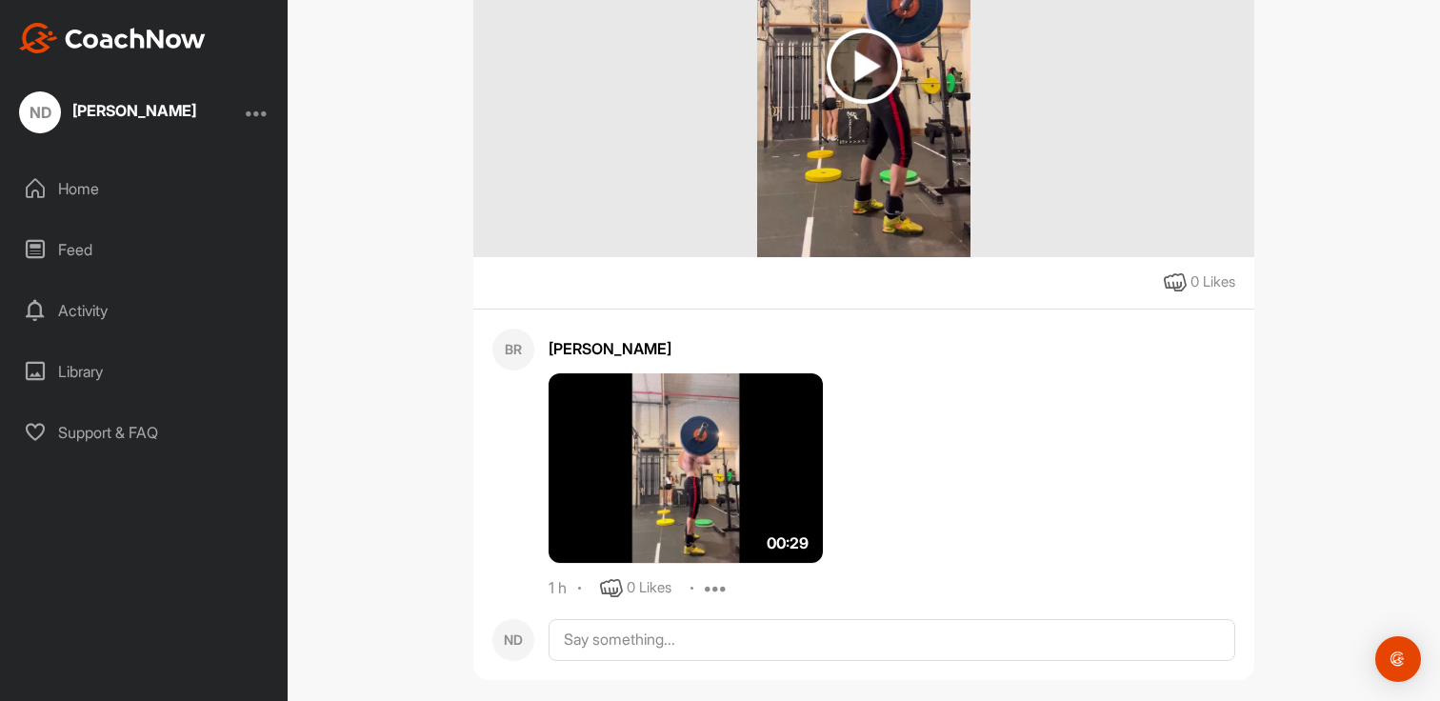
scroll to position [402, 0]
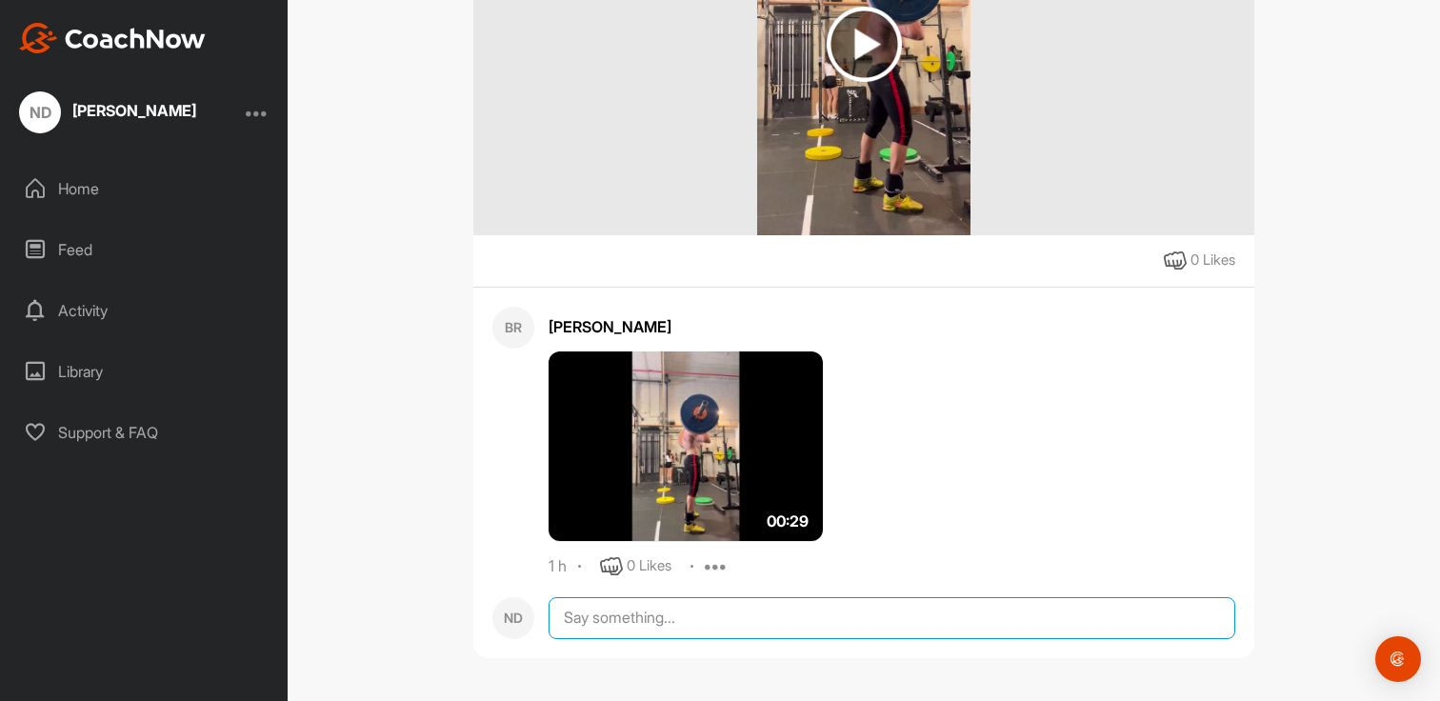
click at [681, 623] on textarea at bounding box center [892, 618] width 687 height 42
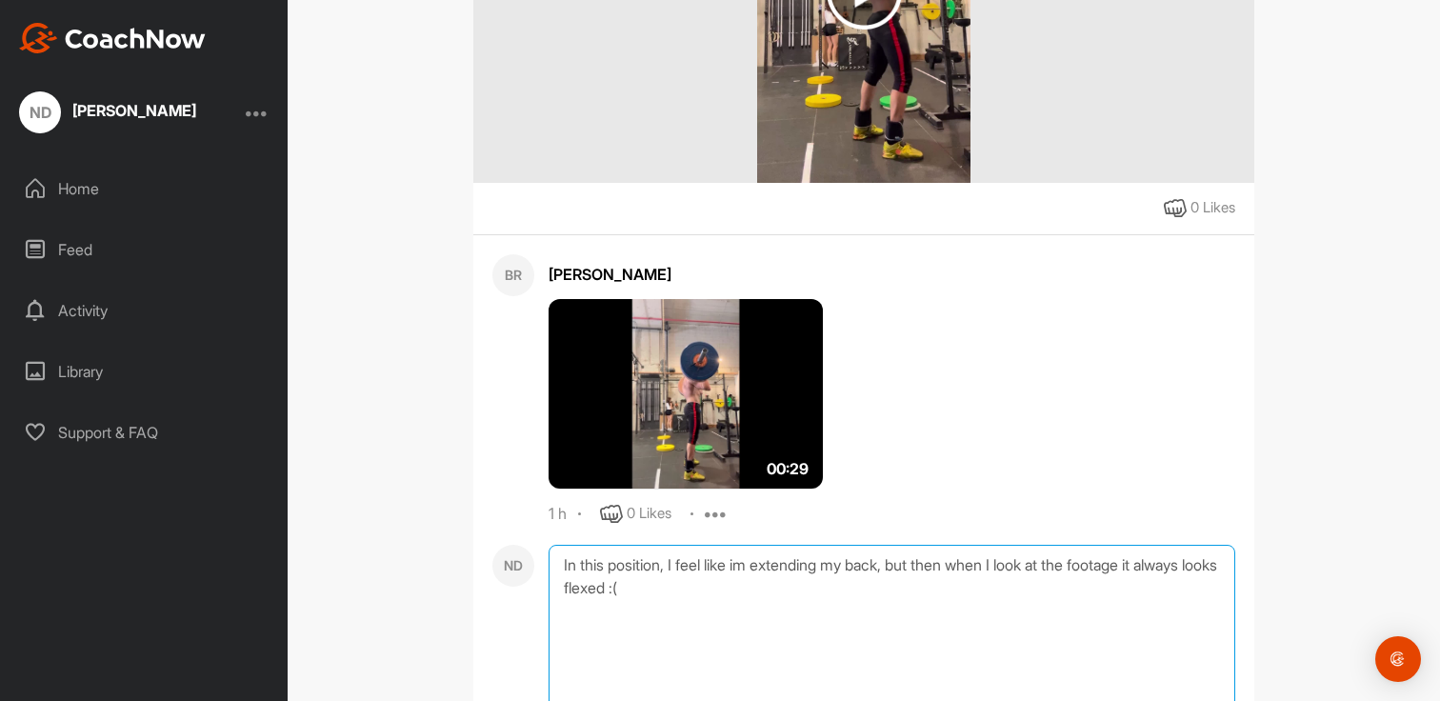
scroll to position [493, 0]
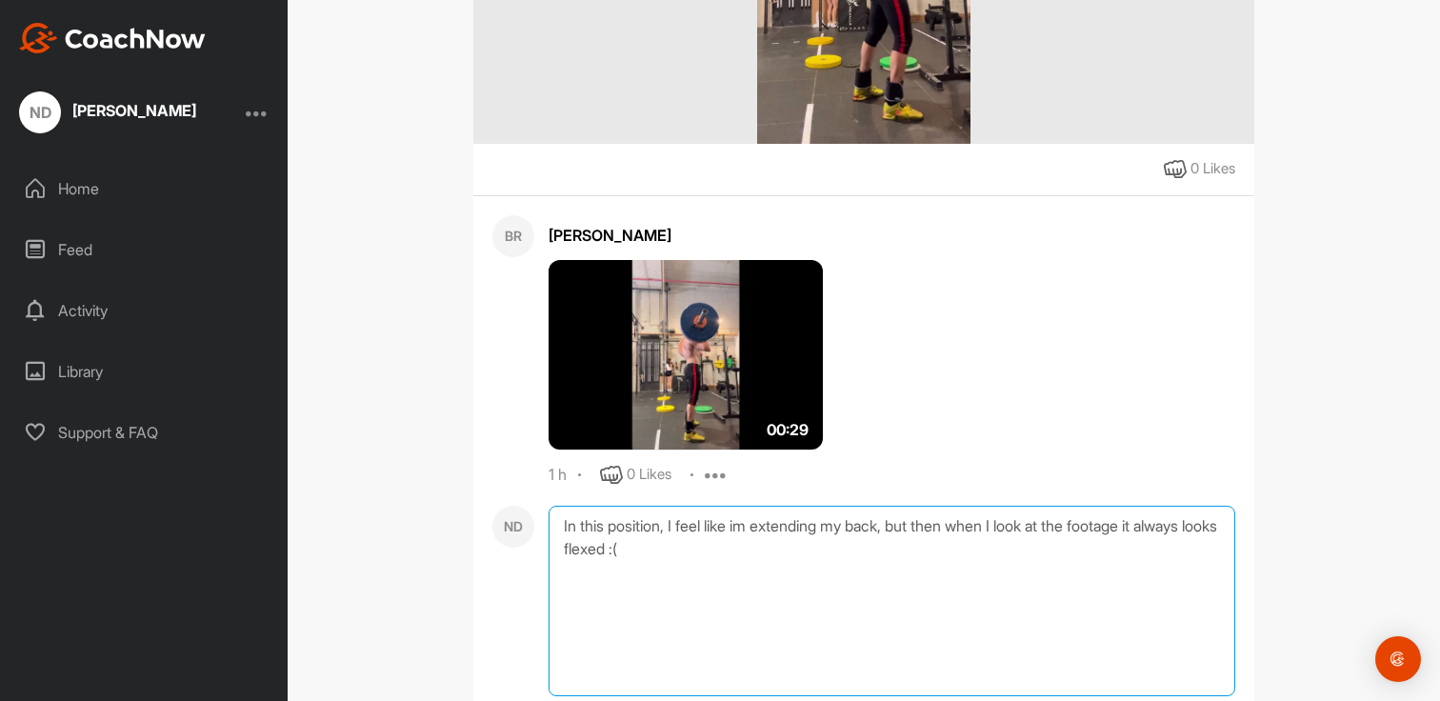
drag, startPoint x: 676, startPoint y: 528, endPoint x: 455, endPoint y: 509, distance: 221.8
click at [455, 509] on div "ND [PERSON_NAME] Weightlifting Go To Timeline [PERSON_NAME] 3 d Edit Edit Tags …" at bounding box center [863, 173] width 819 height 1256
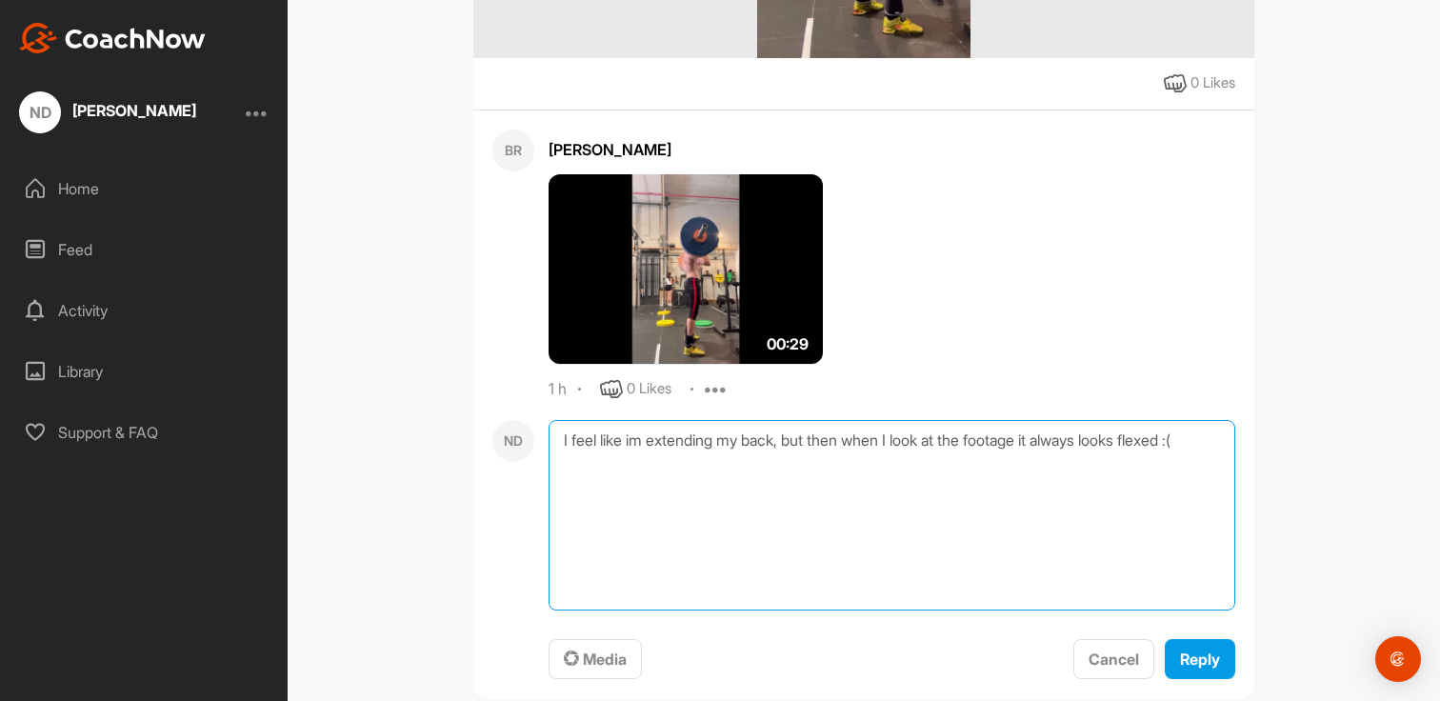
scroll to position [586, 0]
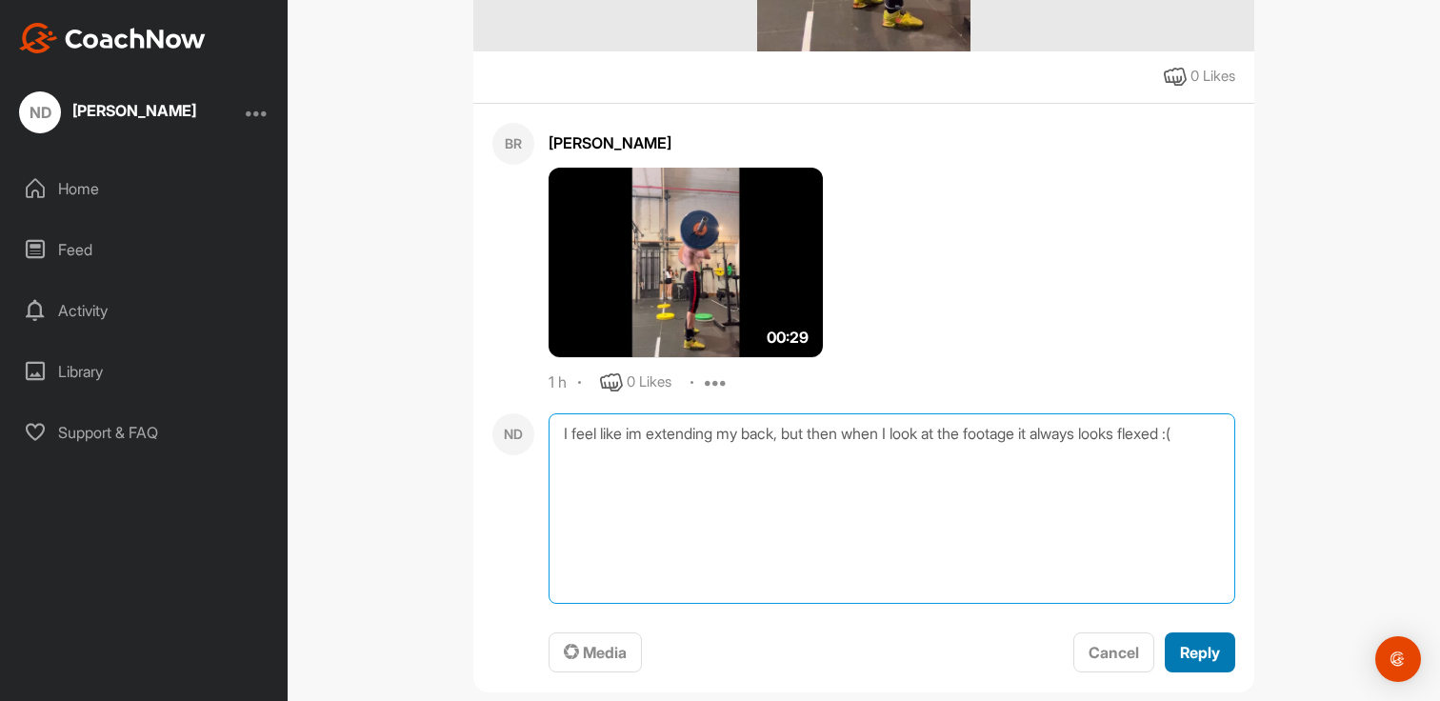
type textarea "I feel like im extending my back, but then when I look at the footage it always…"
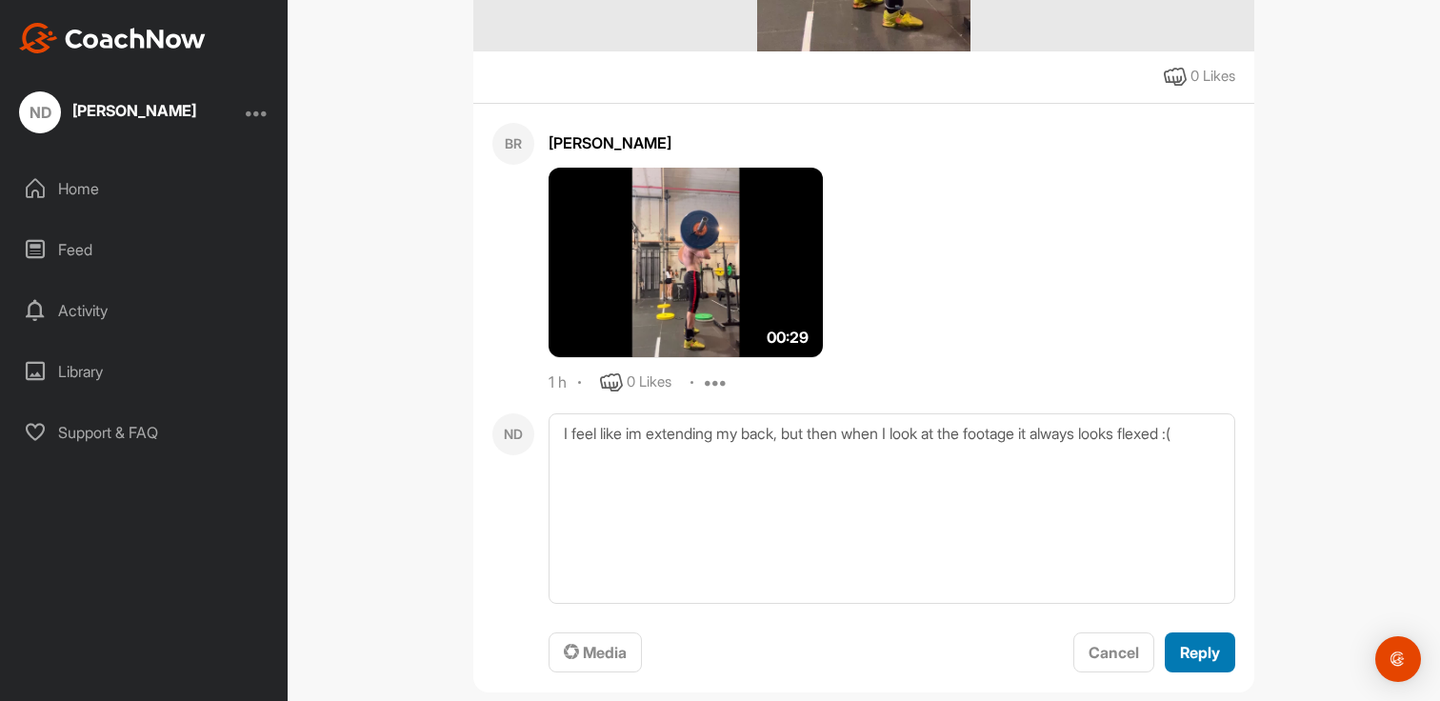
click at [1209, 637] on button "Reply" at bounding box center [1200, 653] width 70 height 41
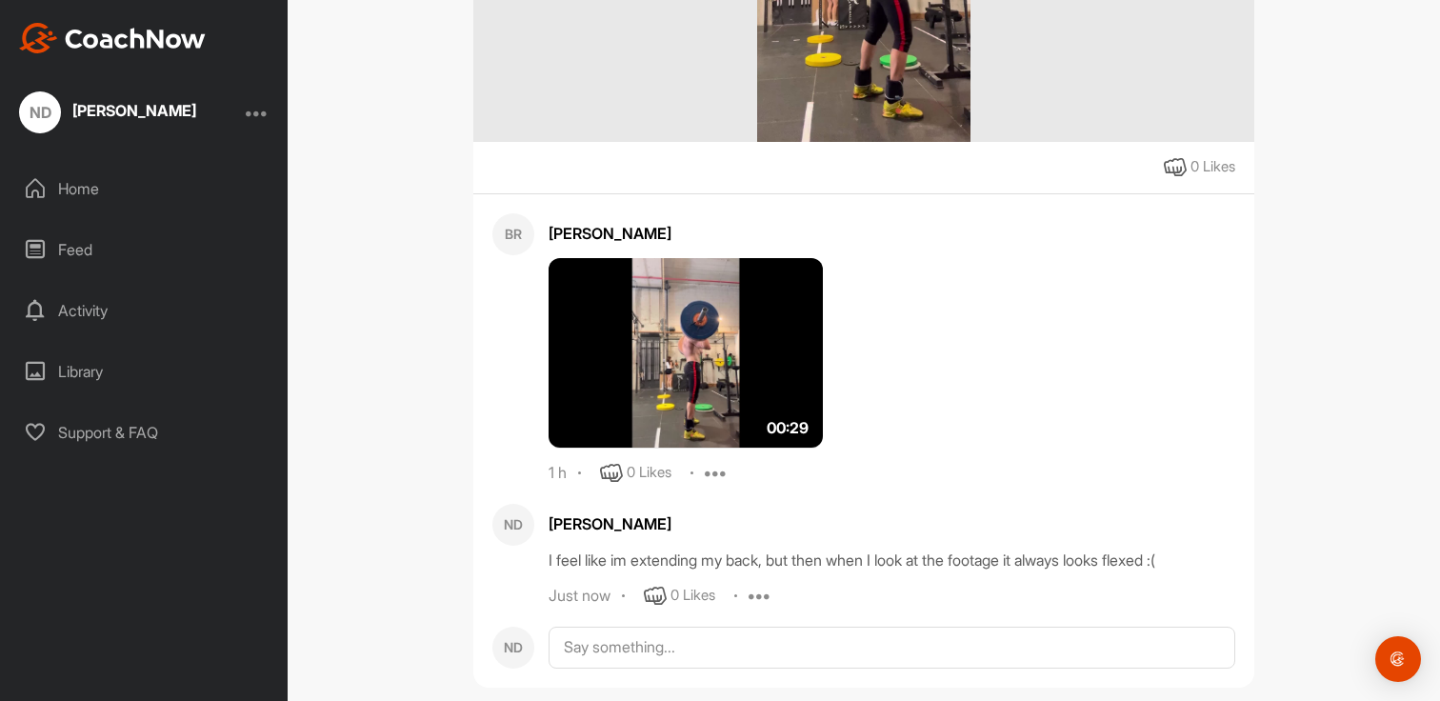
scroll to position [493, 0]
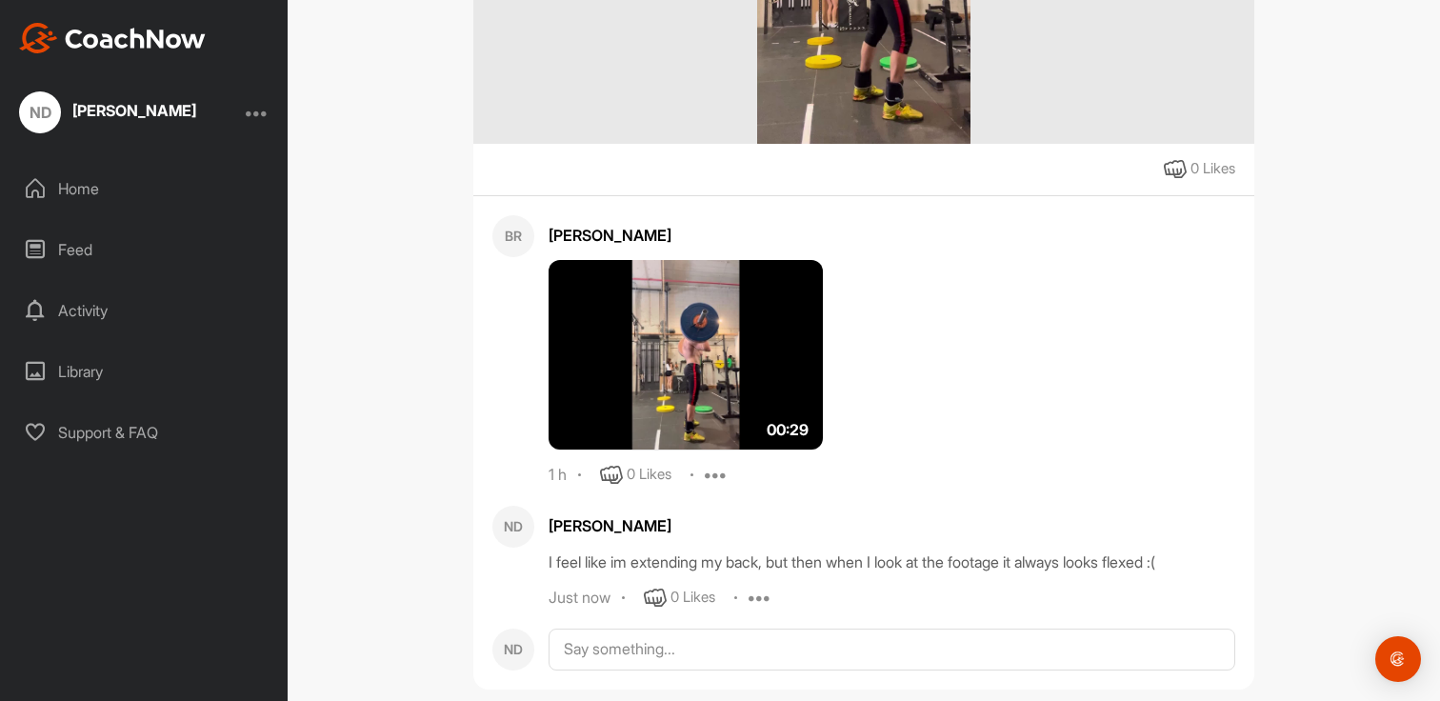
click at [151, 181] on div "Home" at bounding box center [144, 189] width 269 height 48
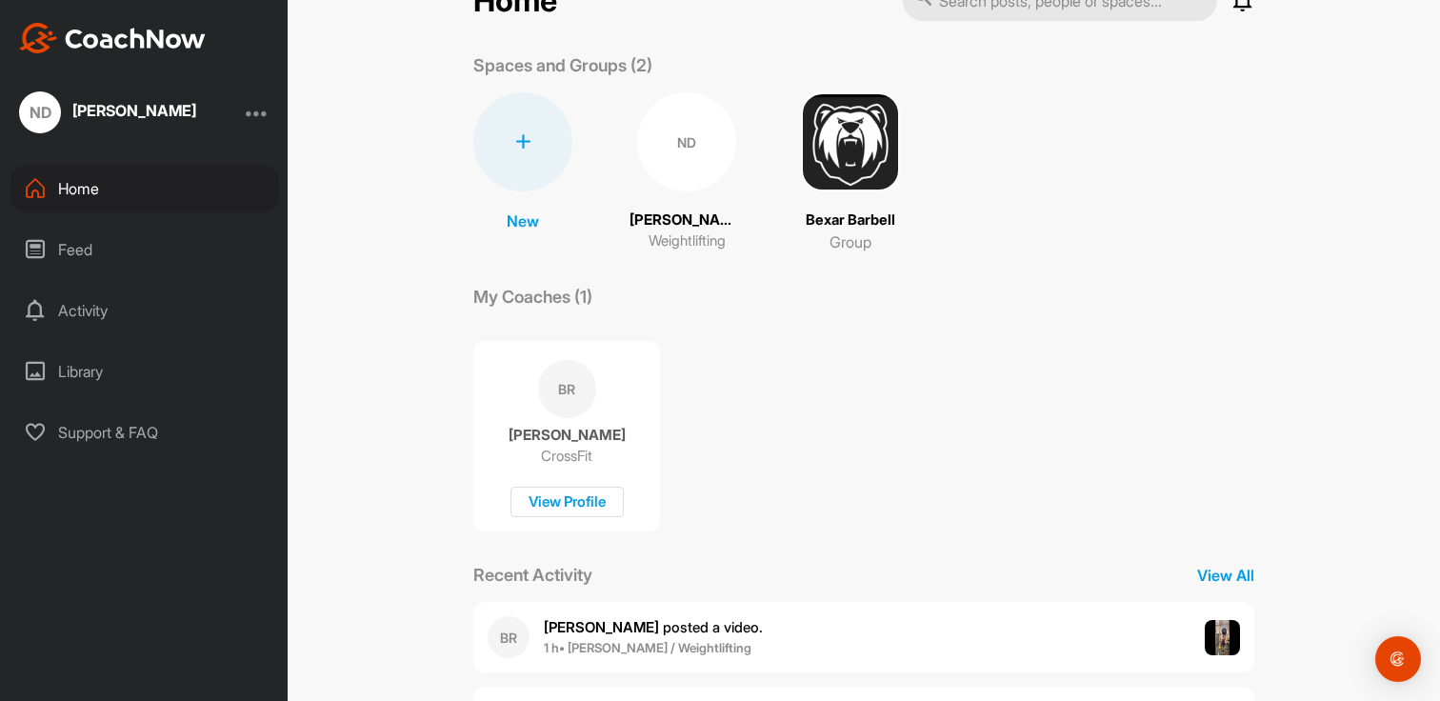
scroll to position [84, 0]
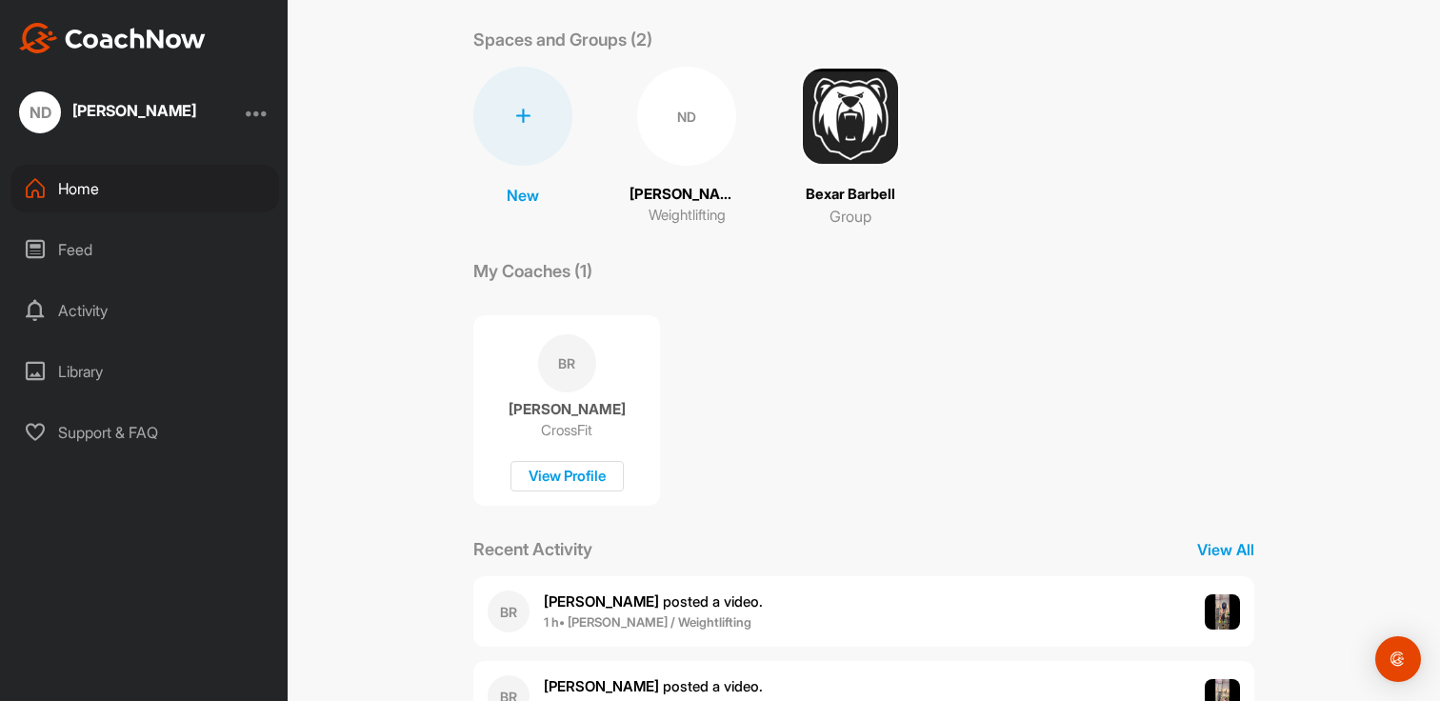
click at [624, 398] on div "BR [PERSON_NAME] CrossFit View Profile" at bounding box center [566, 410] width 187 height 191
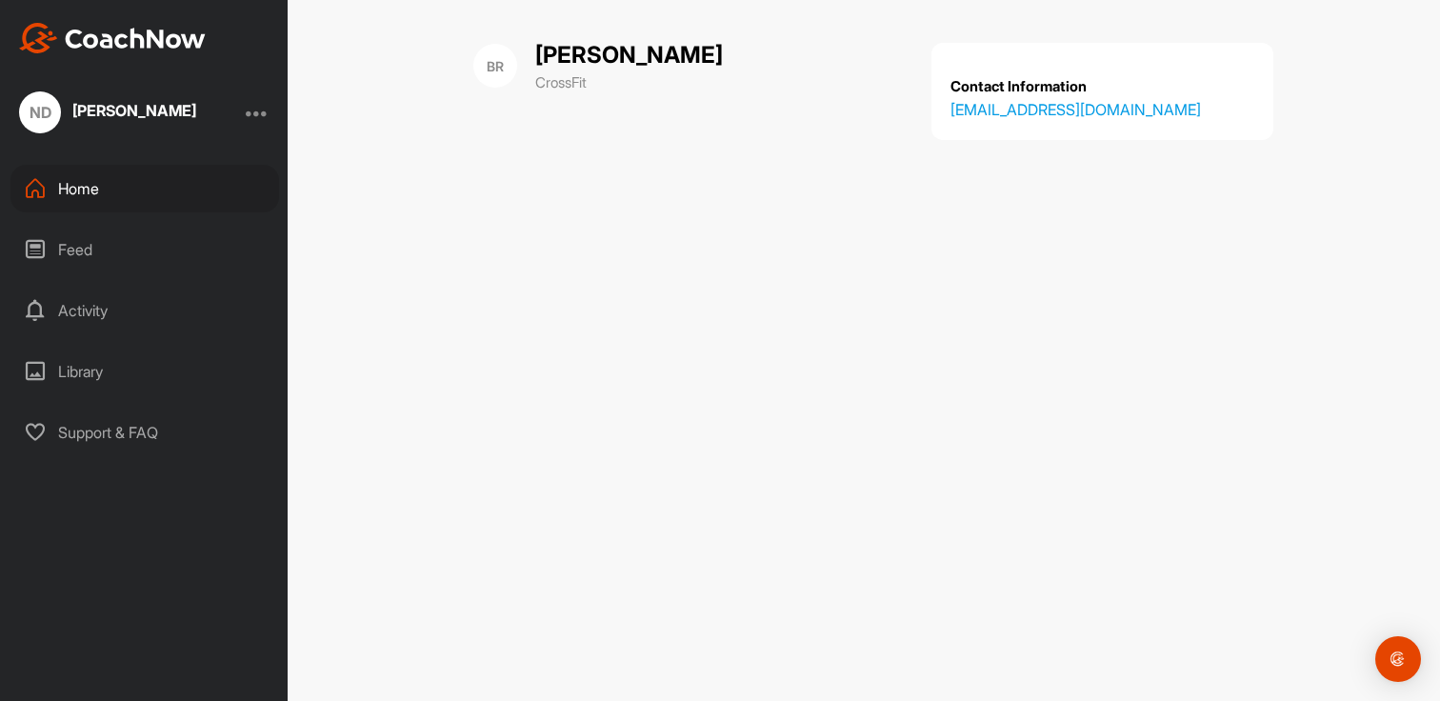
click at [142, 316] on div "Activity" at bounding box center [144, 311] width 269 height 48
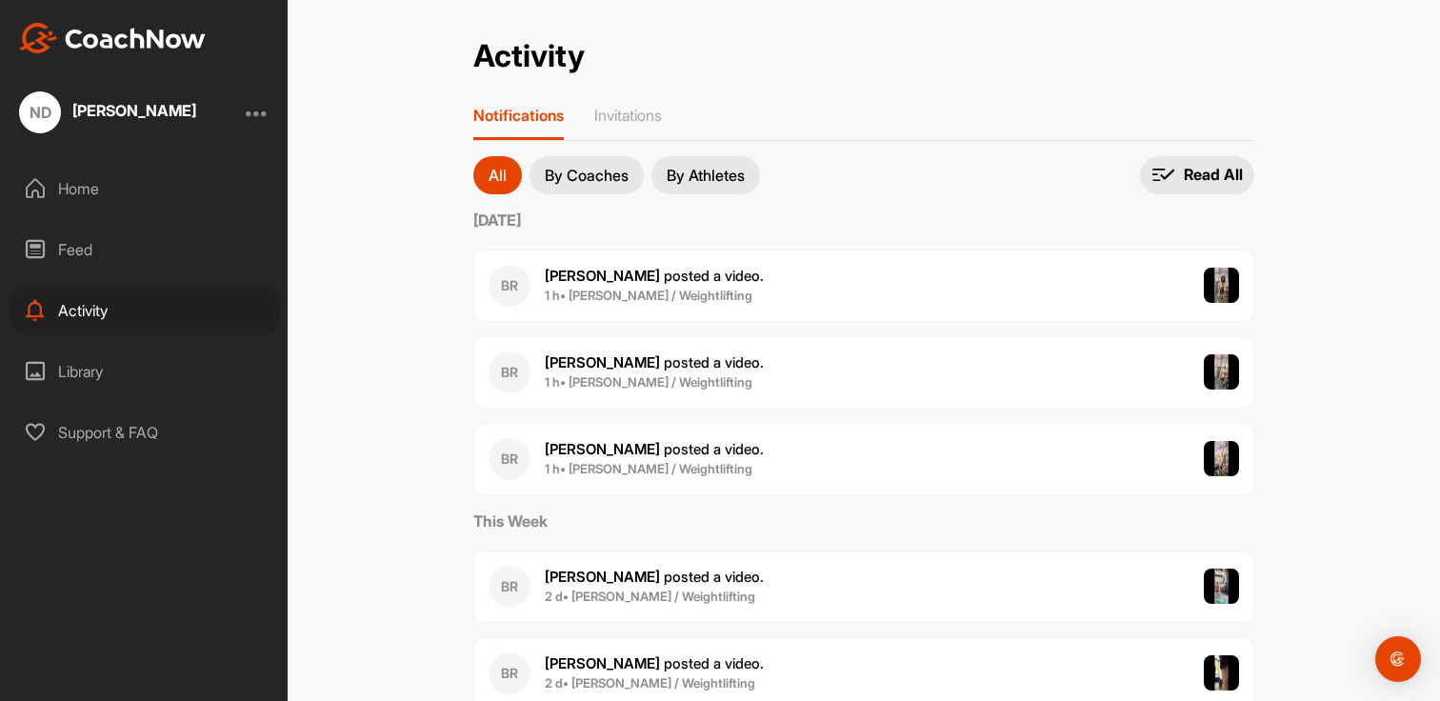
click at [712, 313] on div "BR [PERSON_NAME] posted a video . 1 h • [PERSON_NAME] / Weightlifting" at bounding box center [863, 286] width 781 height 72
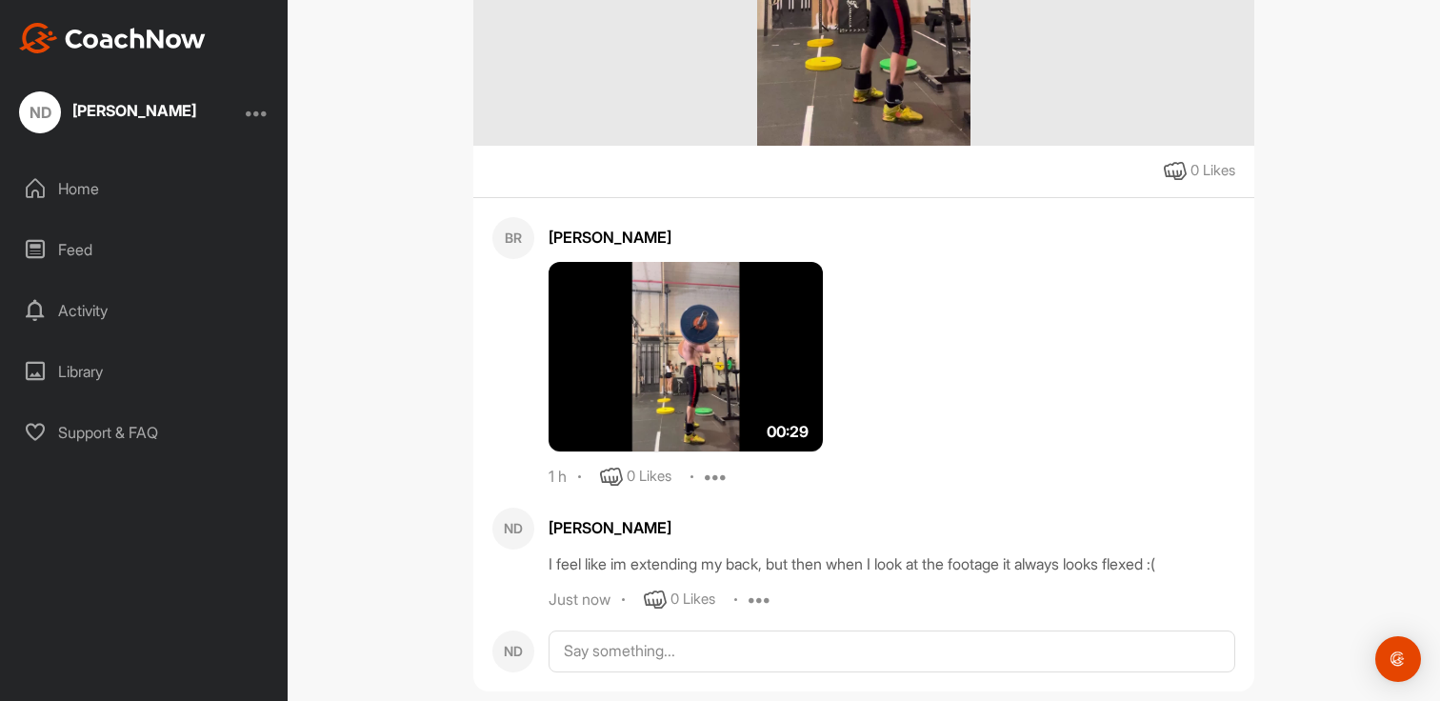
scroll to position [493, 0]
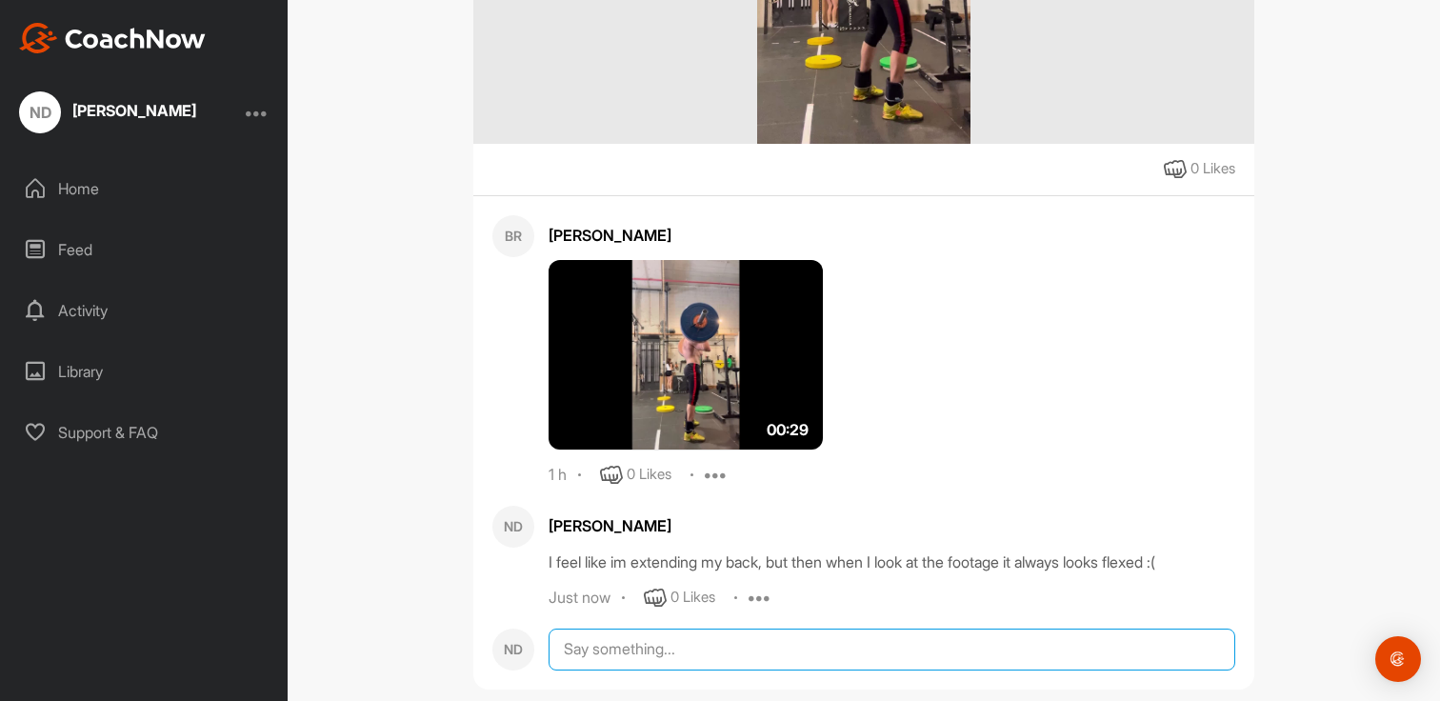
click at [657, 657] on textarea at bounding box center [892, 650] width 687 height 42
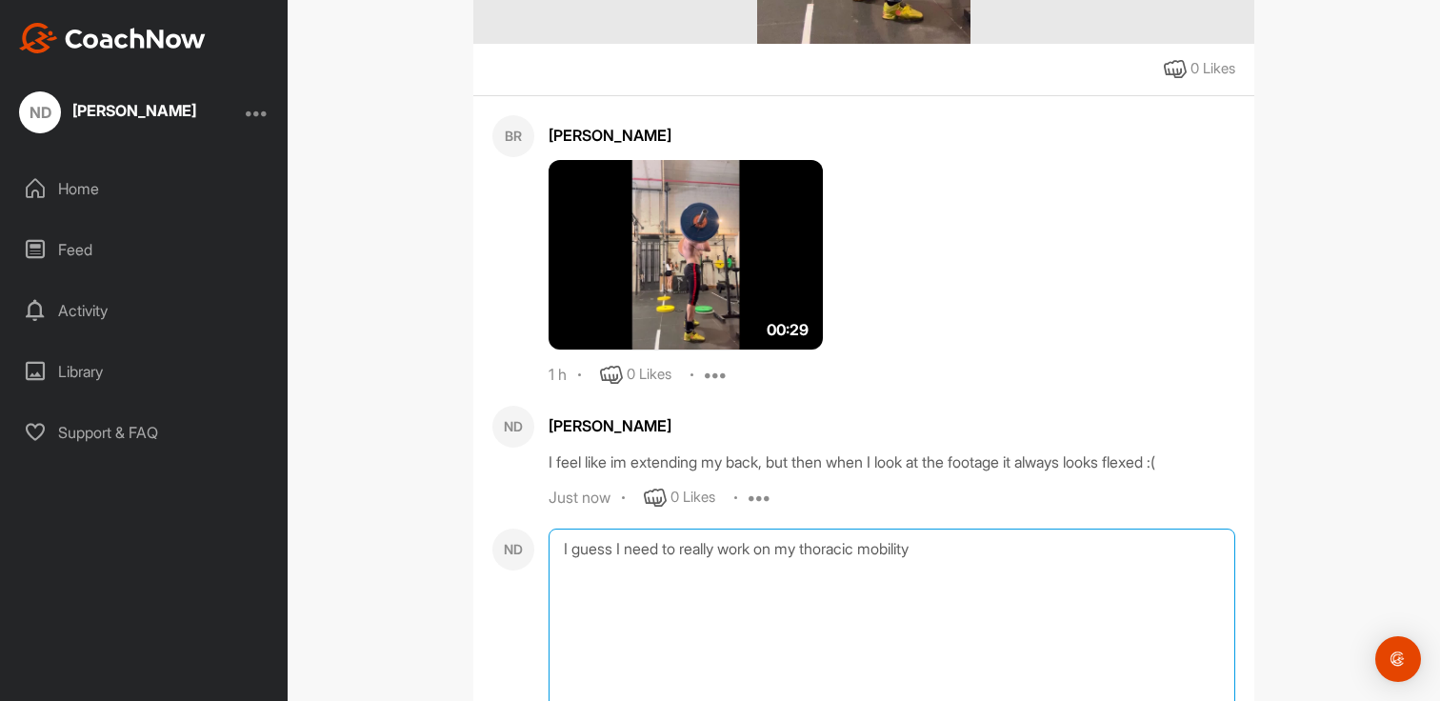
scroll to position [606, 0]
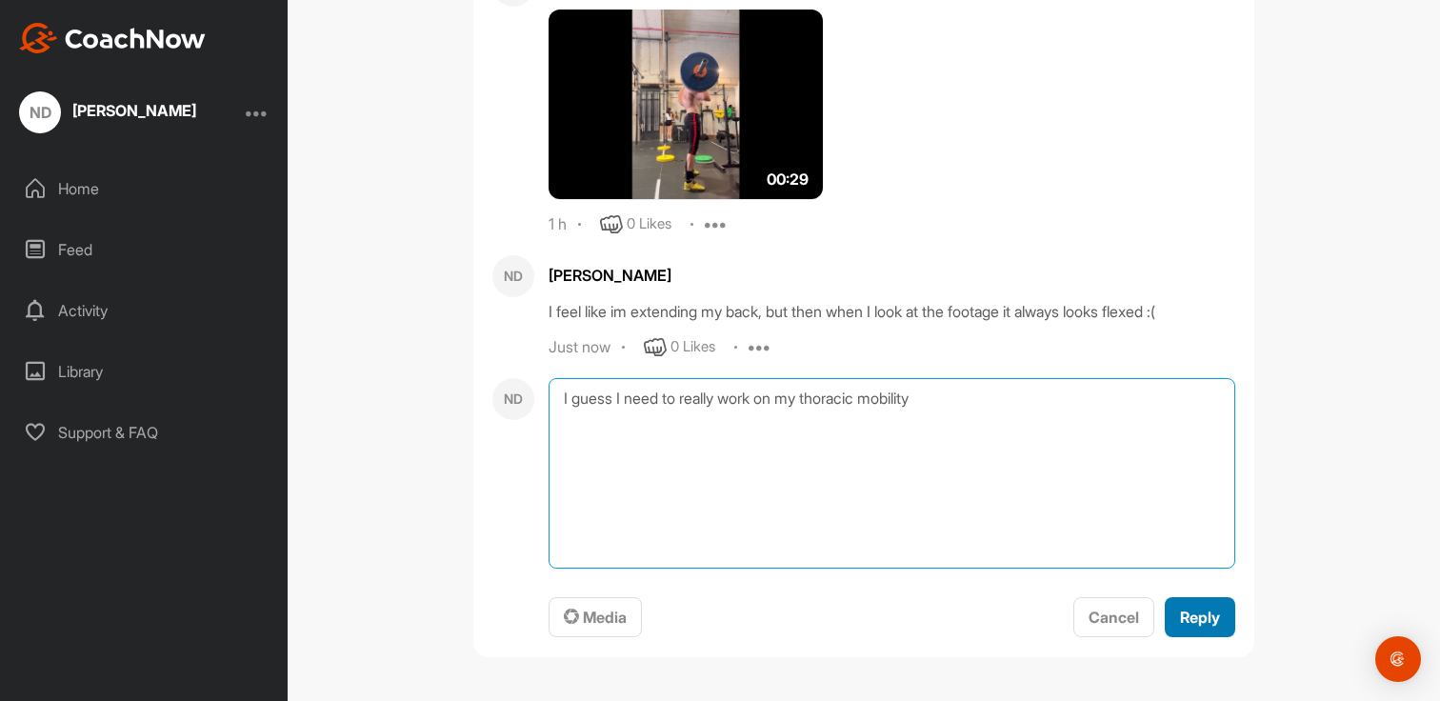
type textarea "I guess I need to really work on my thoracic mobility"
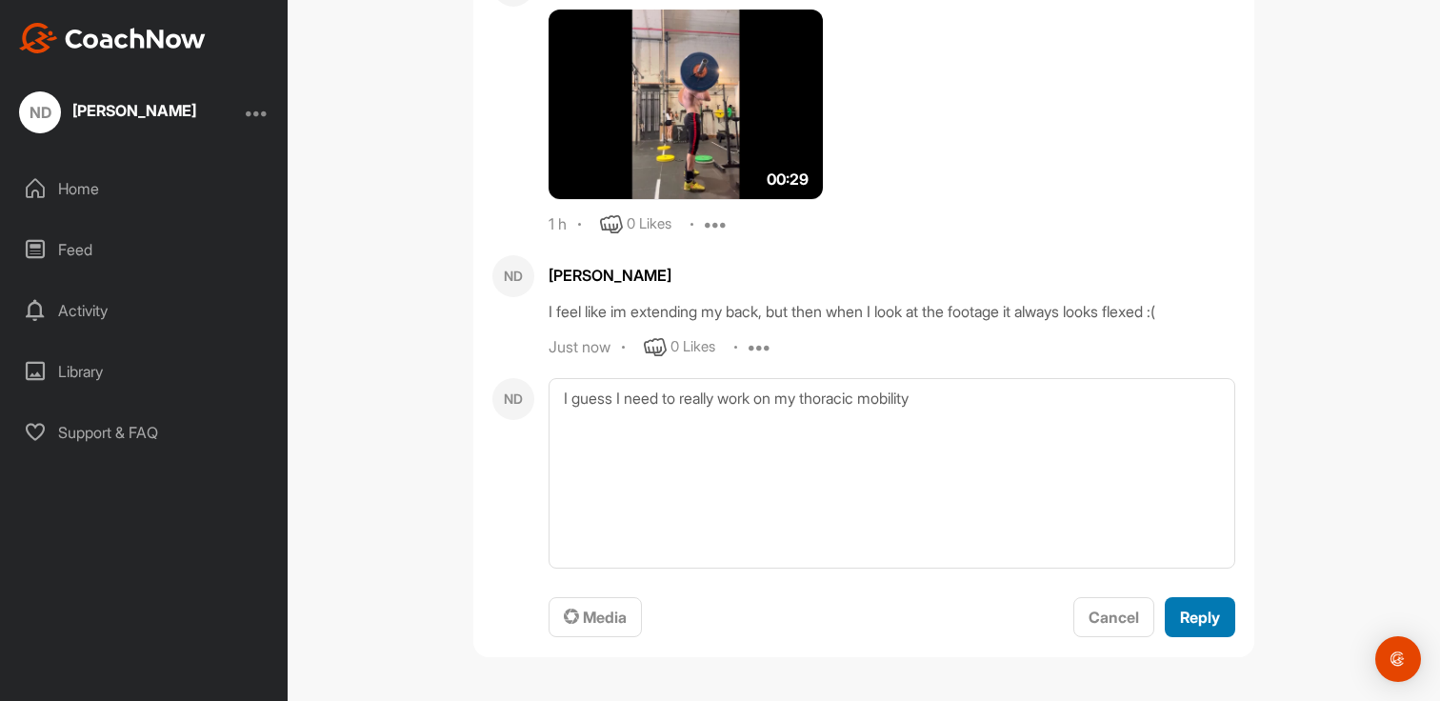
click at [1220, 613] on button "Reply" at bounding box center [1200, 617] width 70 height 41
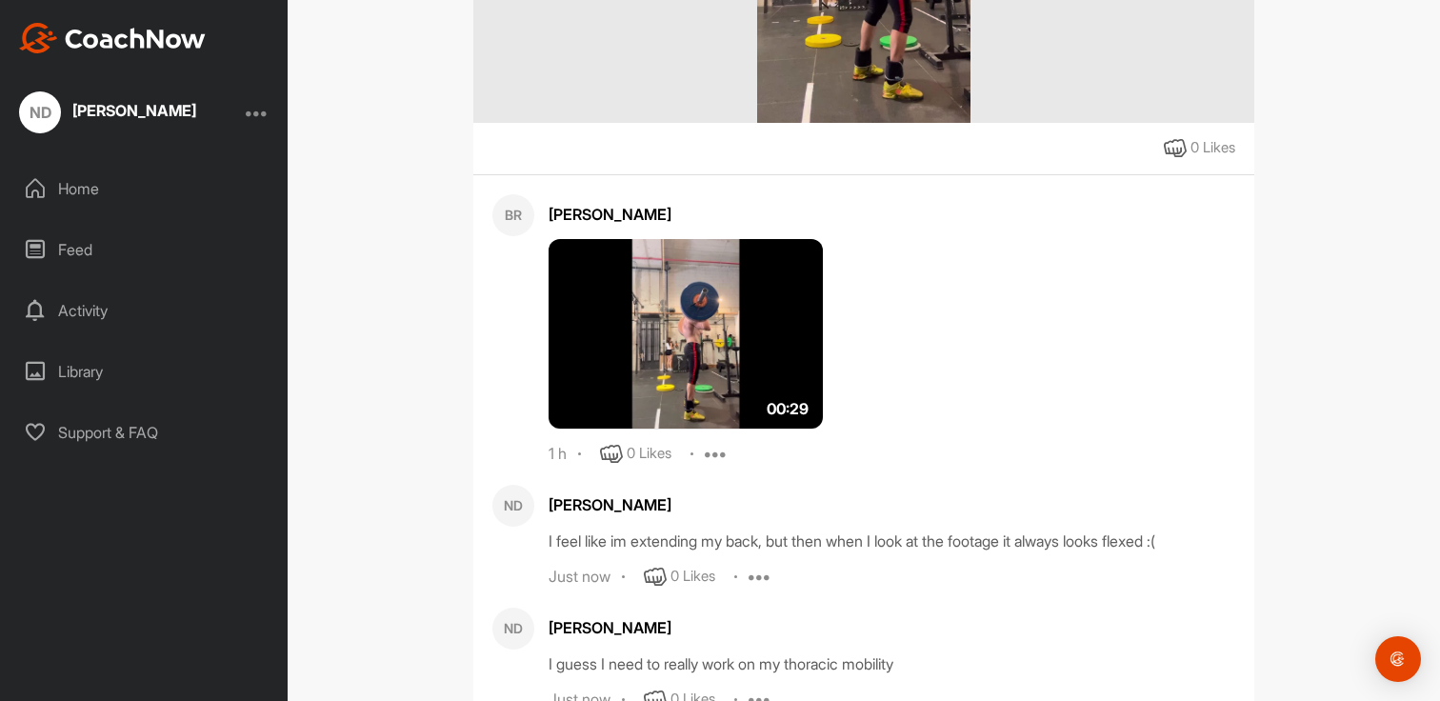
scroll to position [493, 0]
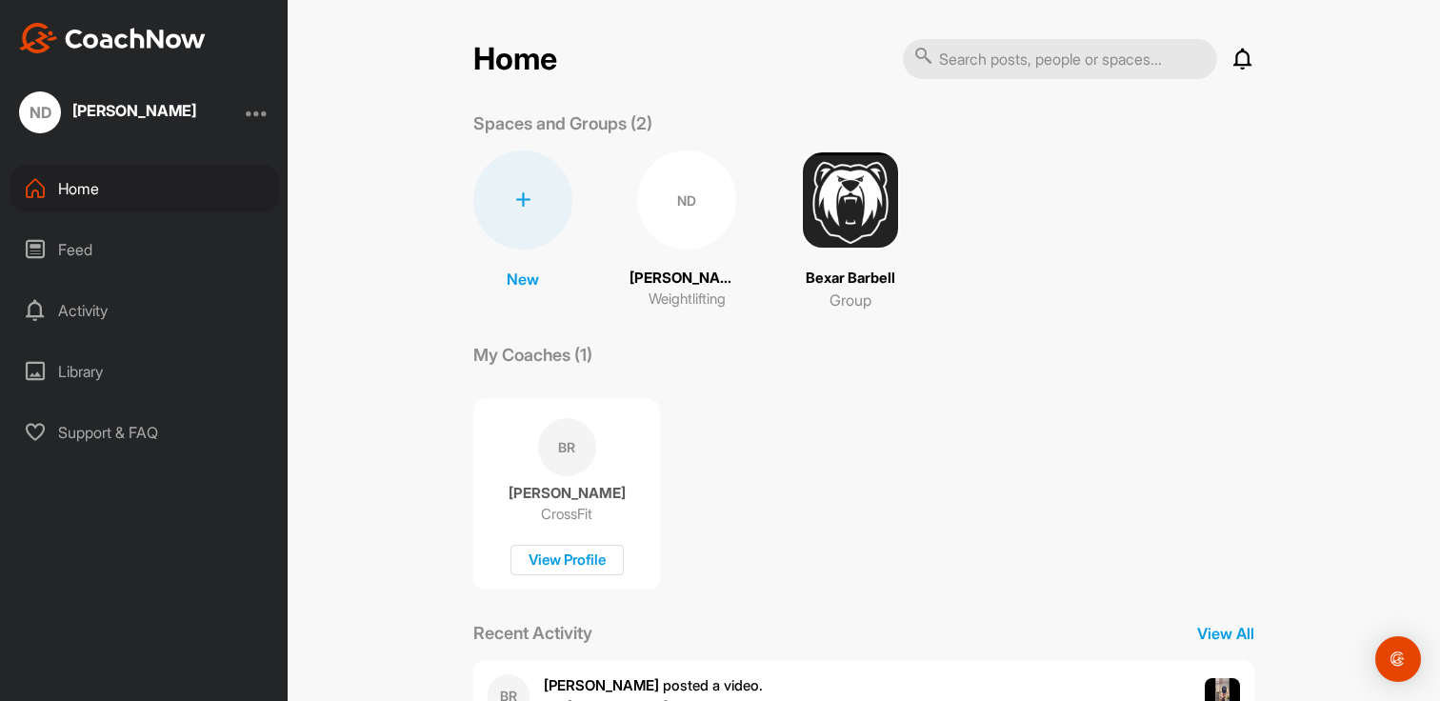
click at [687, 214] on div "ND" at bounding box center [686, 200] width 99 height 99
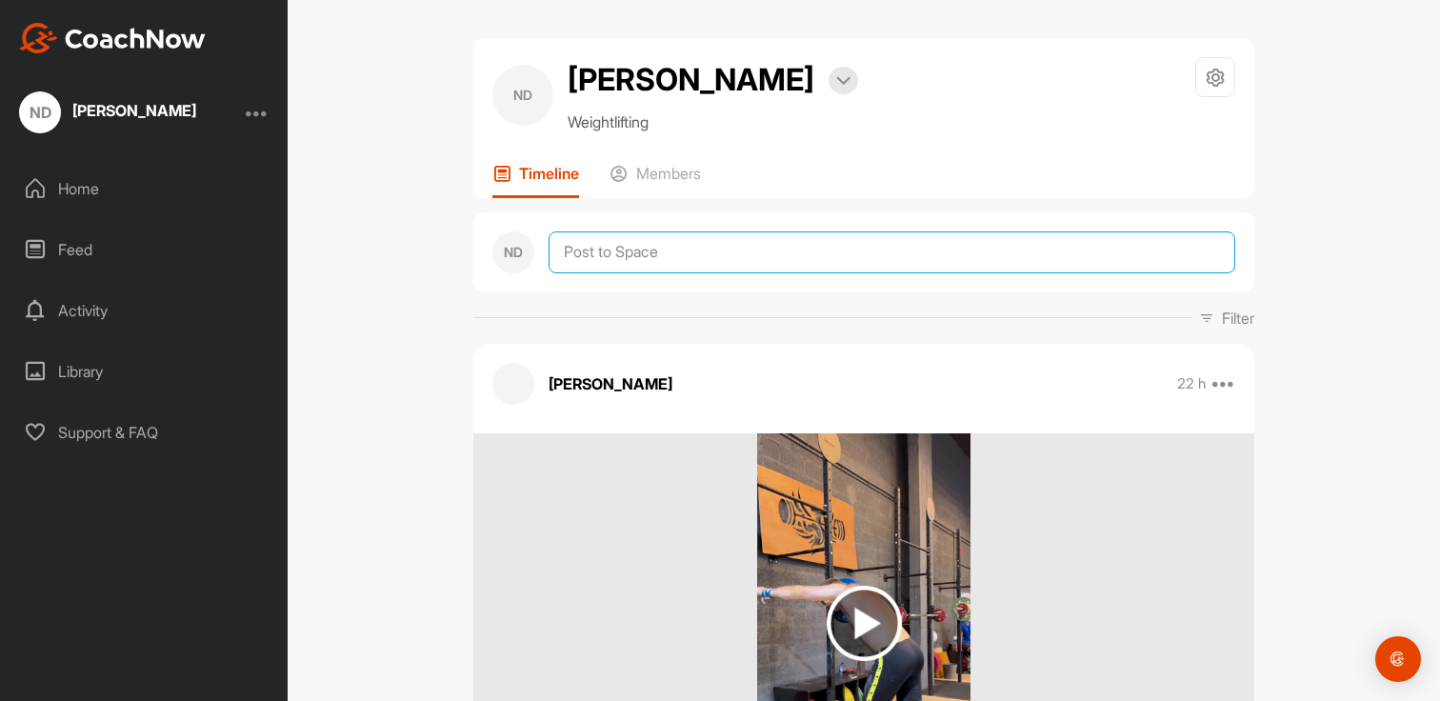
click at [688, 261] on textarea at bounding box center [892, 252] width 687 height 42
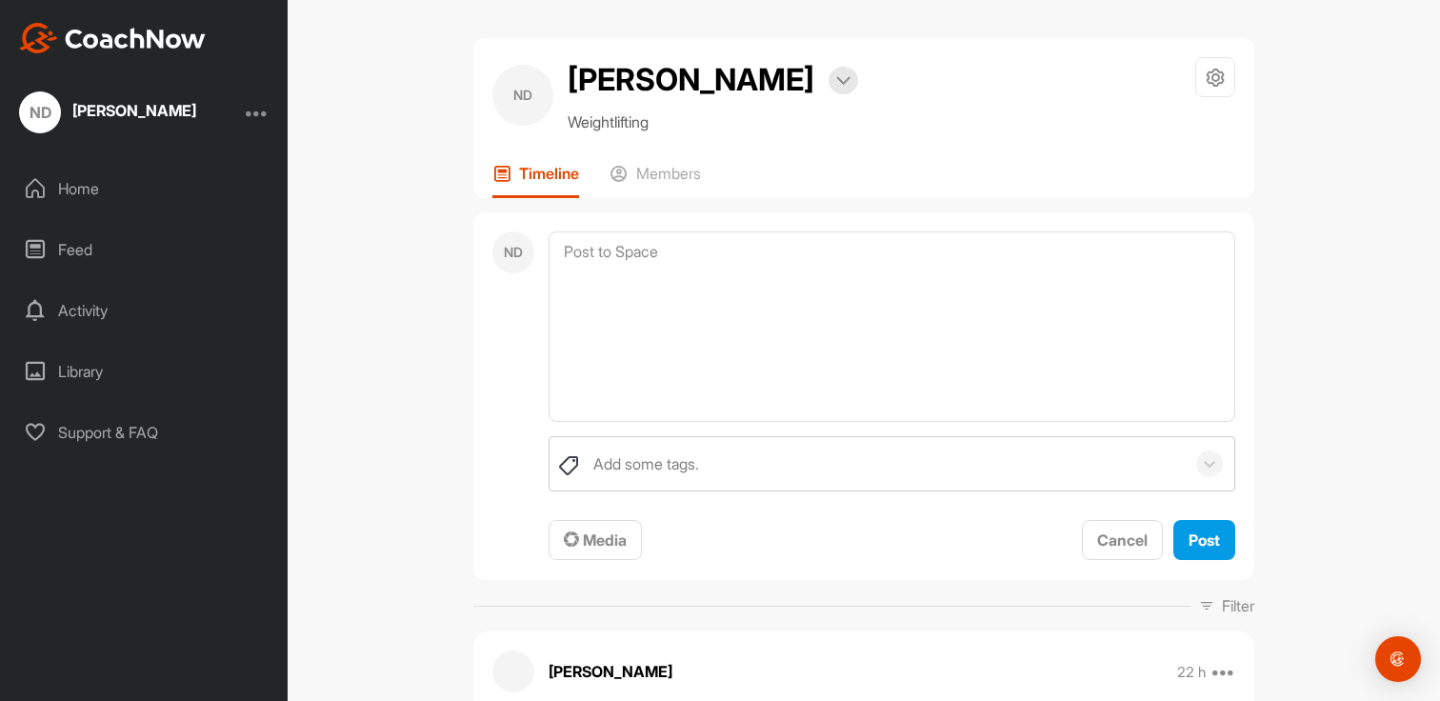
click at [413, 361] on div "ND Nadav David Bookings Weightlifting Space Settings Your Notifications Leave S…" at bounding box center [864, 350] width 1153 height 701
click at [94, 251] on div "Feed" at bounding box center [144, 250] width 269 height 48
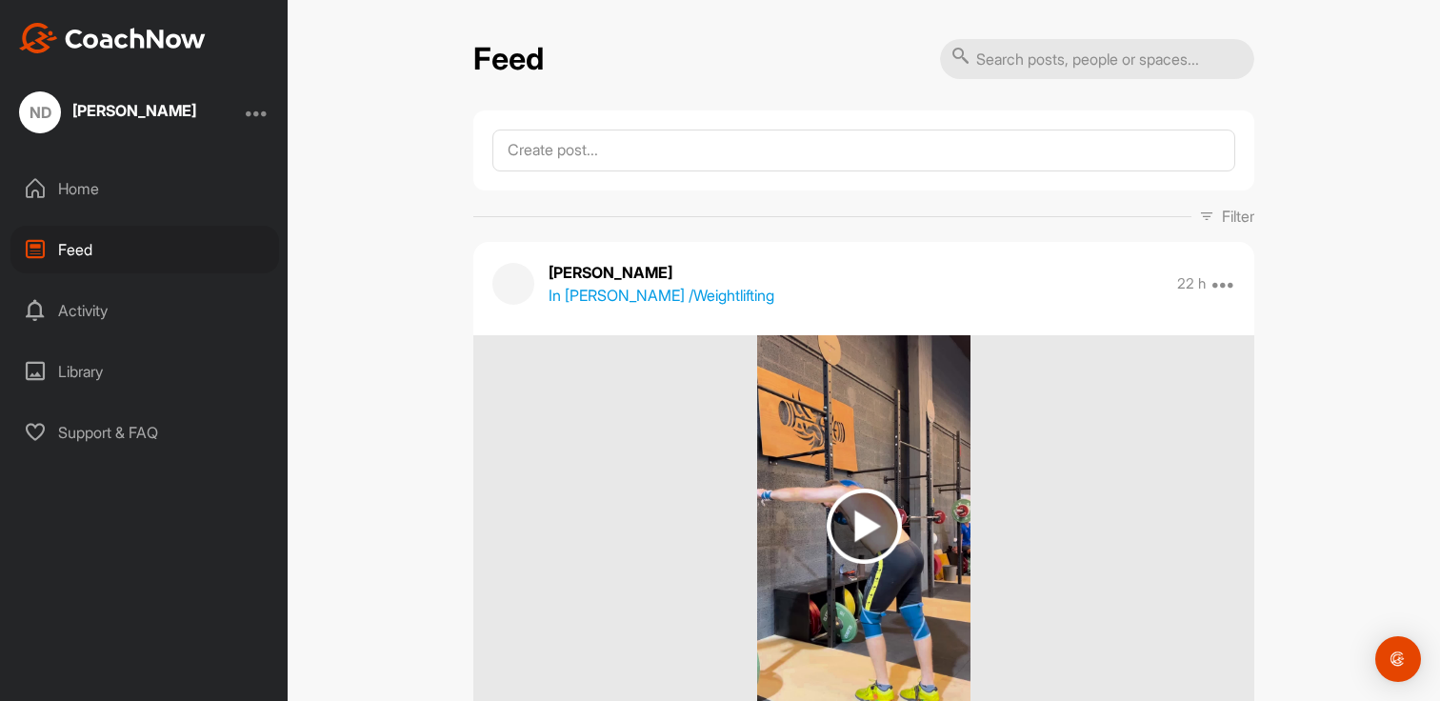
click at [143, 327] on div "Activity" at bounding box center [144, 311] width 269 height 48
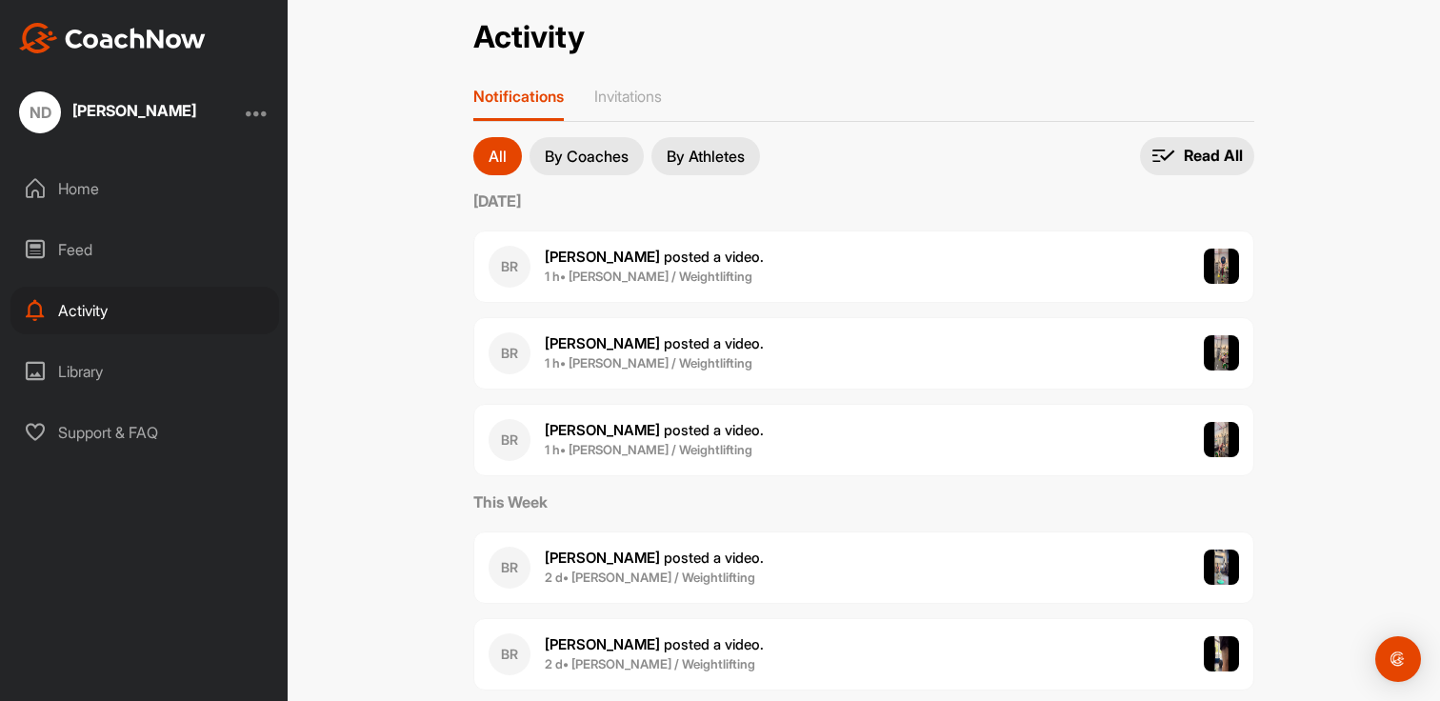
scroll to position [34, 0]
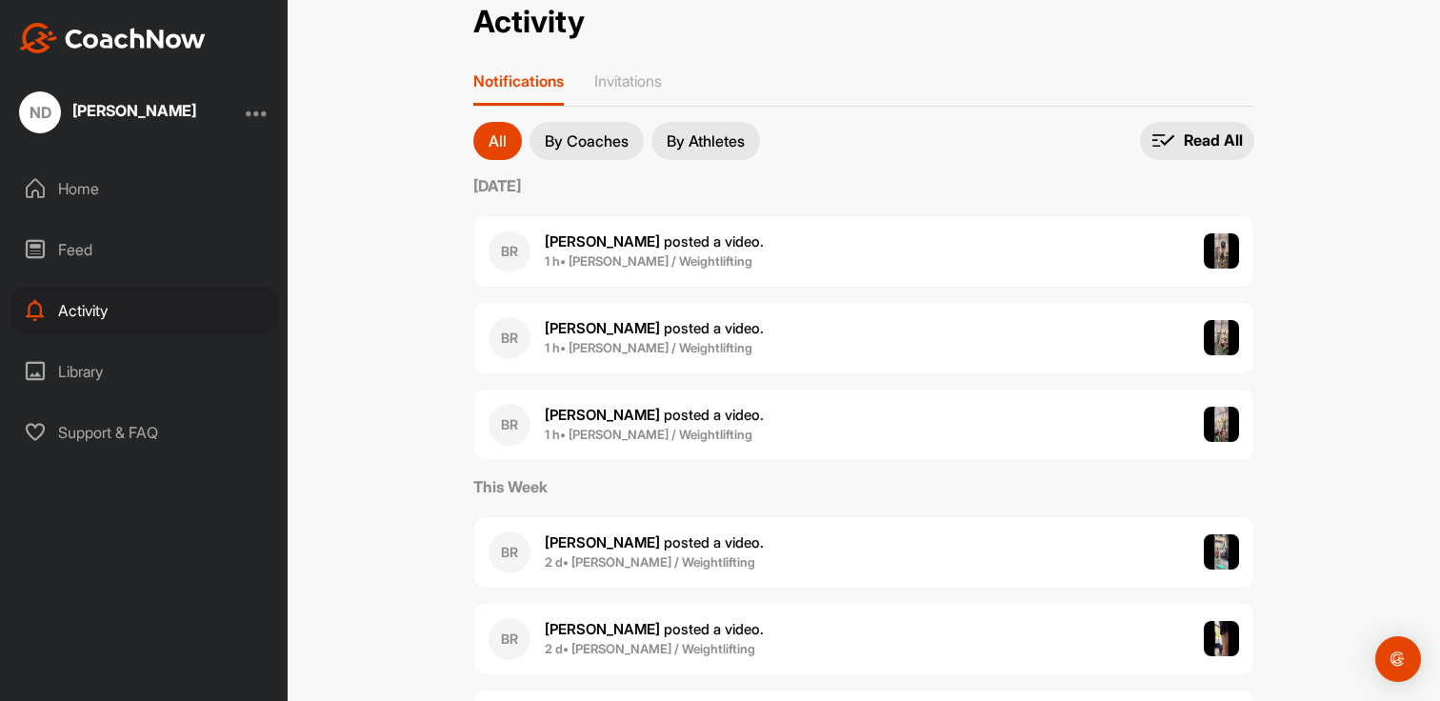
click at [769, 266] on div "BR [PERSON_NAME] posted a video . 1 h • [PERSON_NAME] / Weightlifting" at bounding box center [863, 251] width 781 height 72
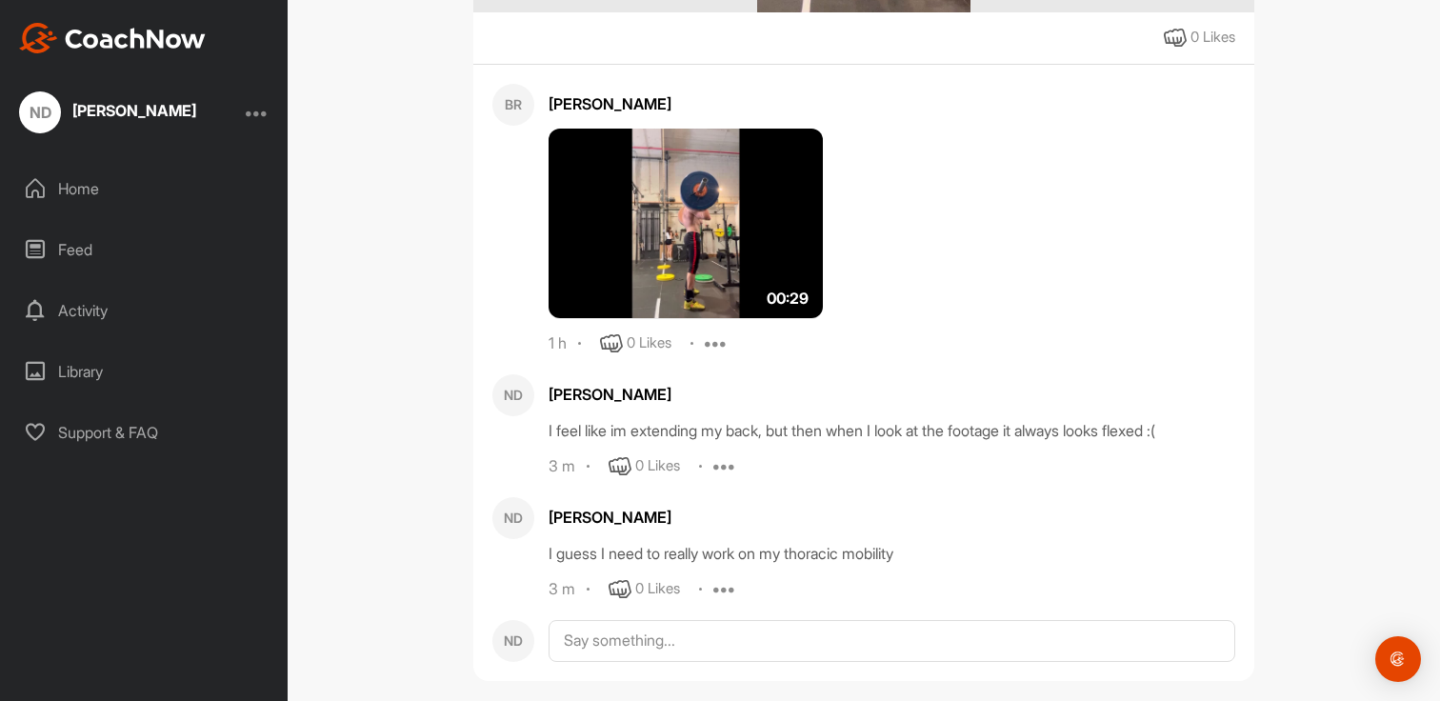
scroll to position [648, 0]
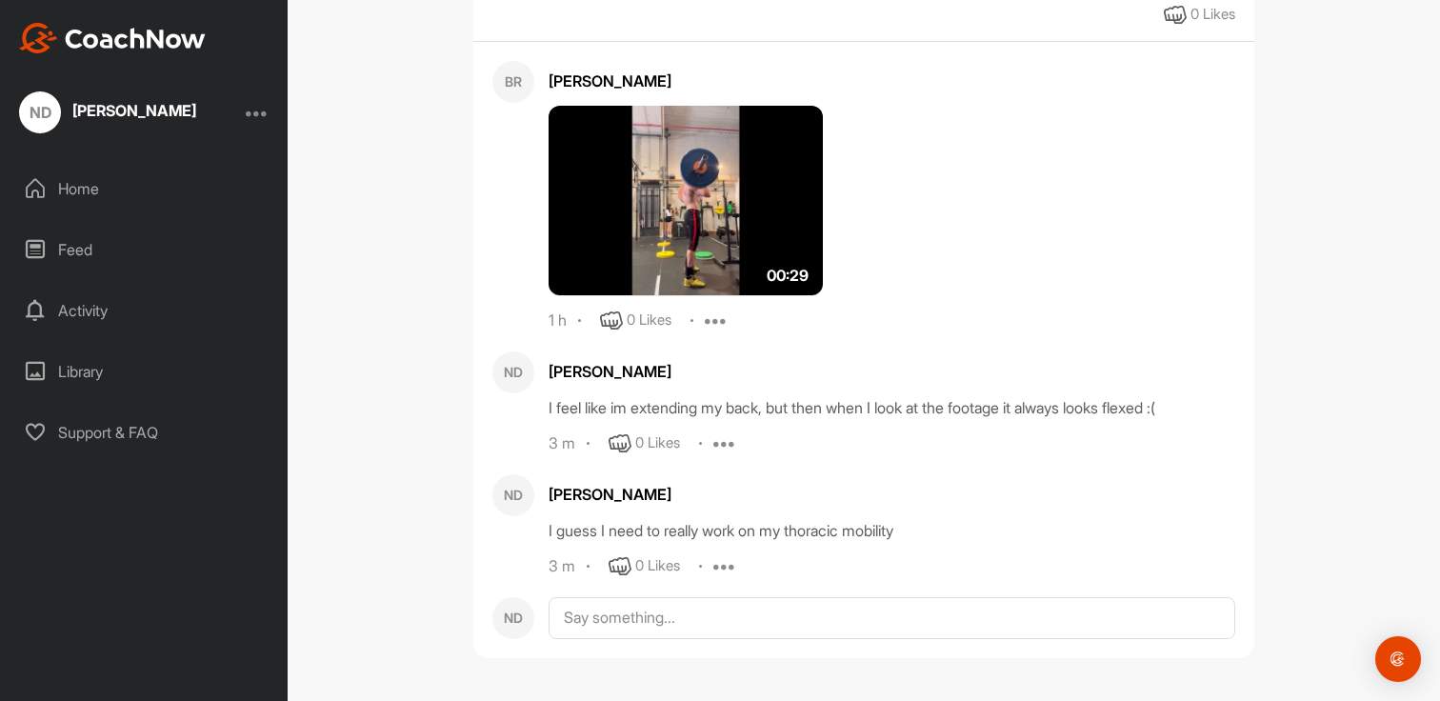
click at [712, 564] on div "3 m 0 Likes Edit Delete" at bounding box center [892, 566] width 687 height 23
click at [725, 567] on icon at bounding box center [725, 566] width 23 height 23
click at [718, 653] on button "Edit" at bounding box center [712, 630] width 115 height 63
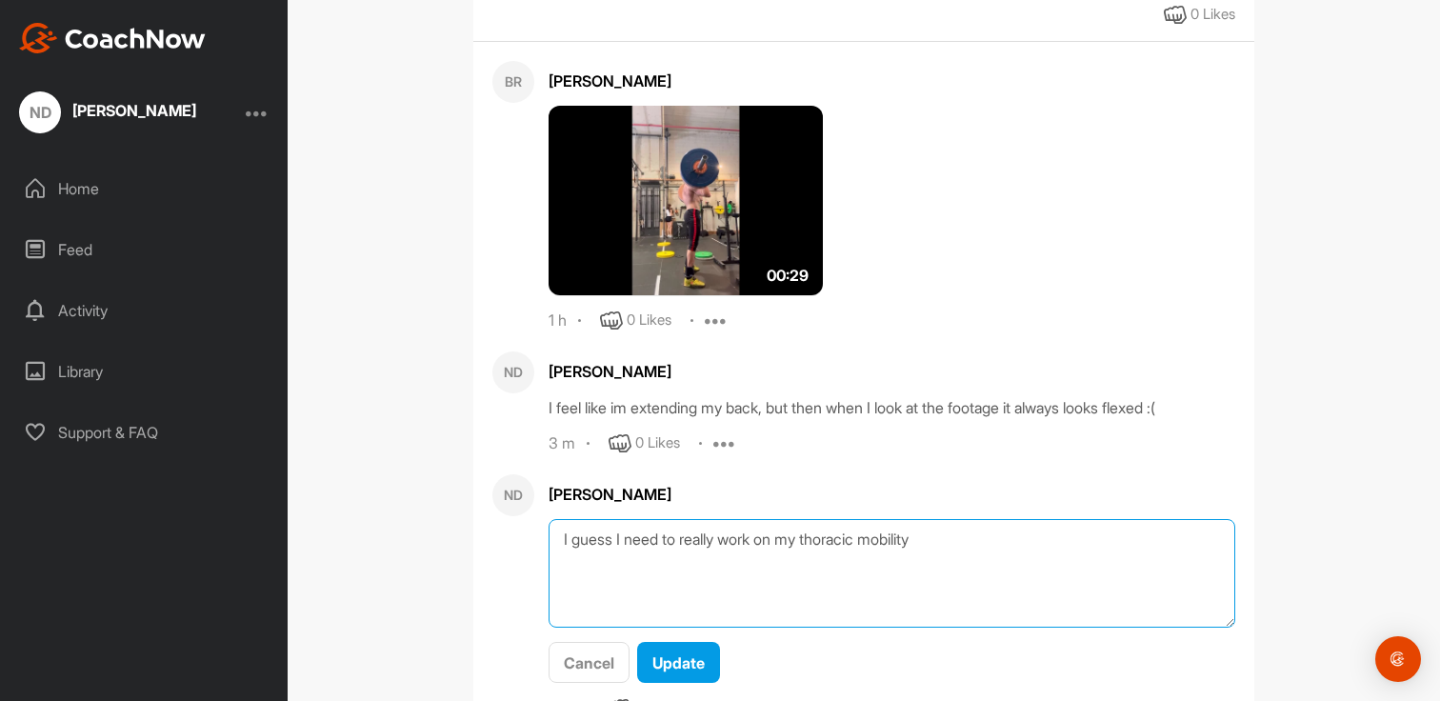
click at [763, 563] on textarea "I guess I need to really work on my thoracic mobility" at bounding box center [892, 574] width 687 height 110
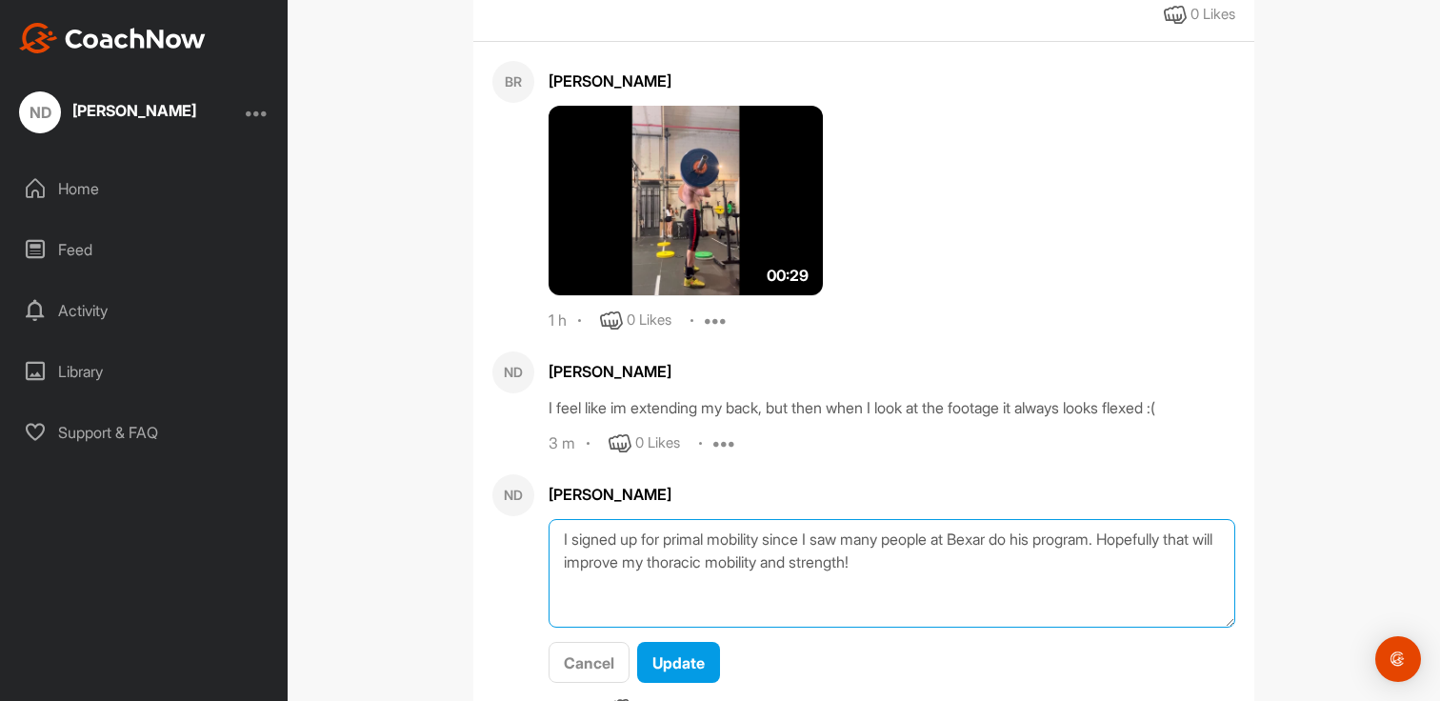
type textarea "I signed up for primal mobility since I saw many people at Bexar do his program…"
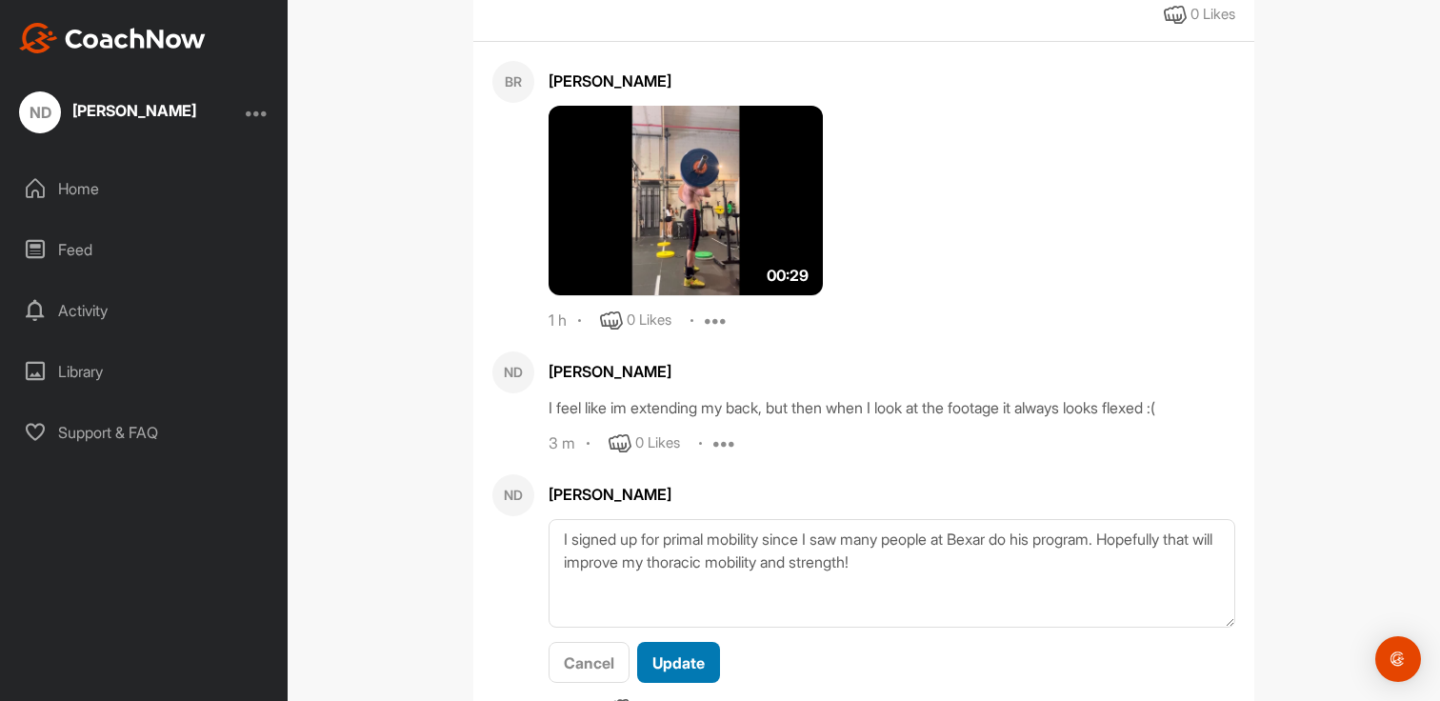
click at [666, 668] on span "Update" at bounding box center [679, 663] width 52 height 19
